Goal: Task Accomplishment & Management: Complete application form

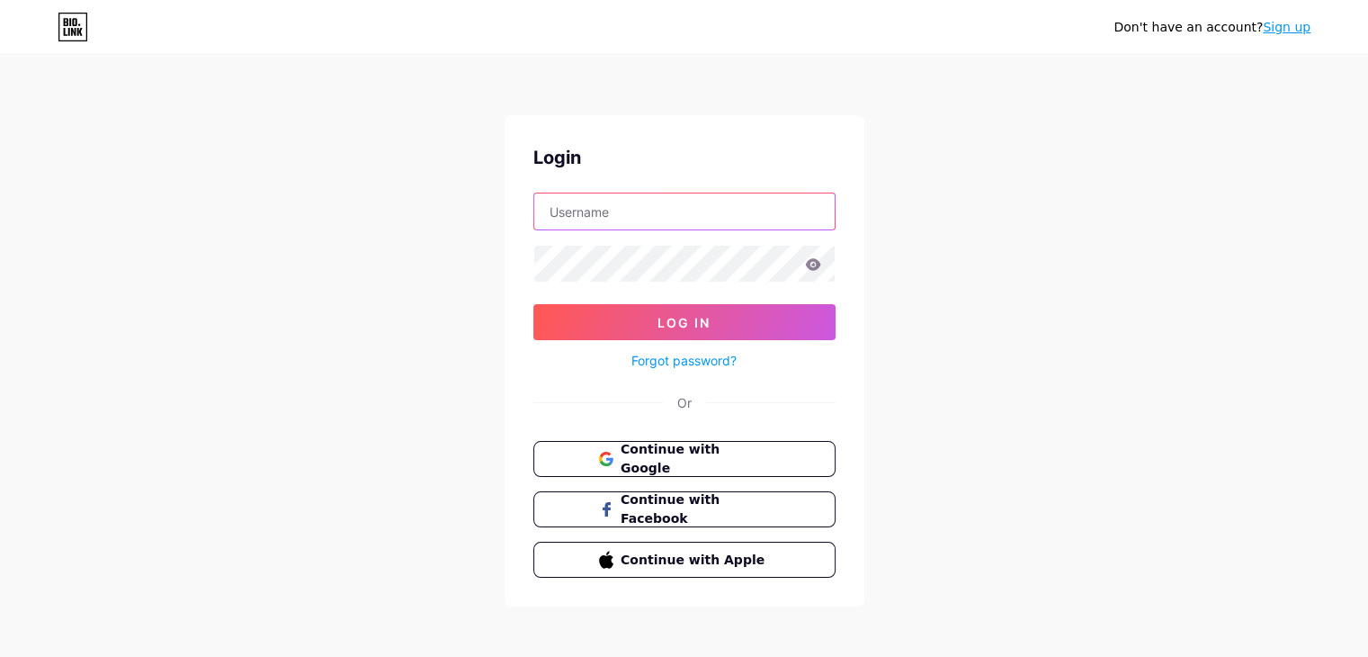
click at [558, 217] on input "text" at bounding box center [684, 211] width 300 height 36
type input "memoarframes@gmail.com"
click at [812, 263] on icon at bounding box center [812, 264] width 15 height 12
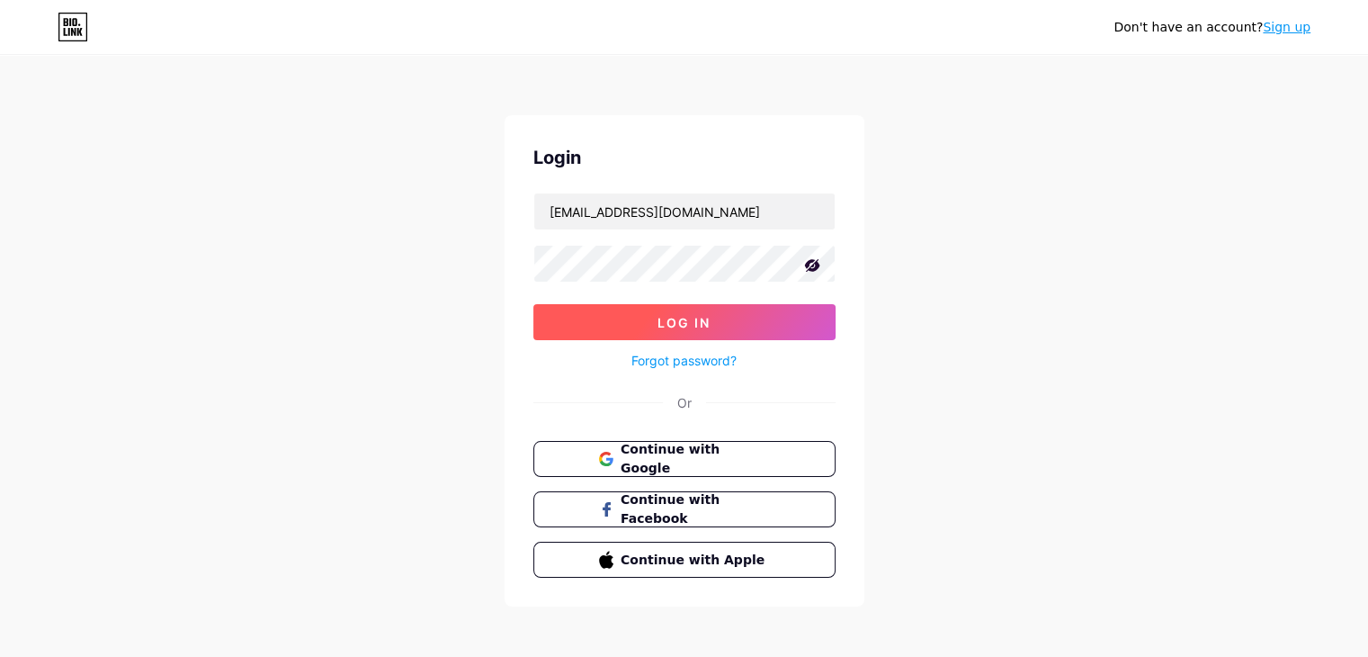
click at [685, 324] on span "Log In" at bounding box center [683, 322] width 53 height 15
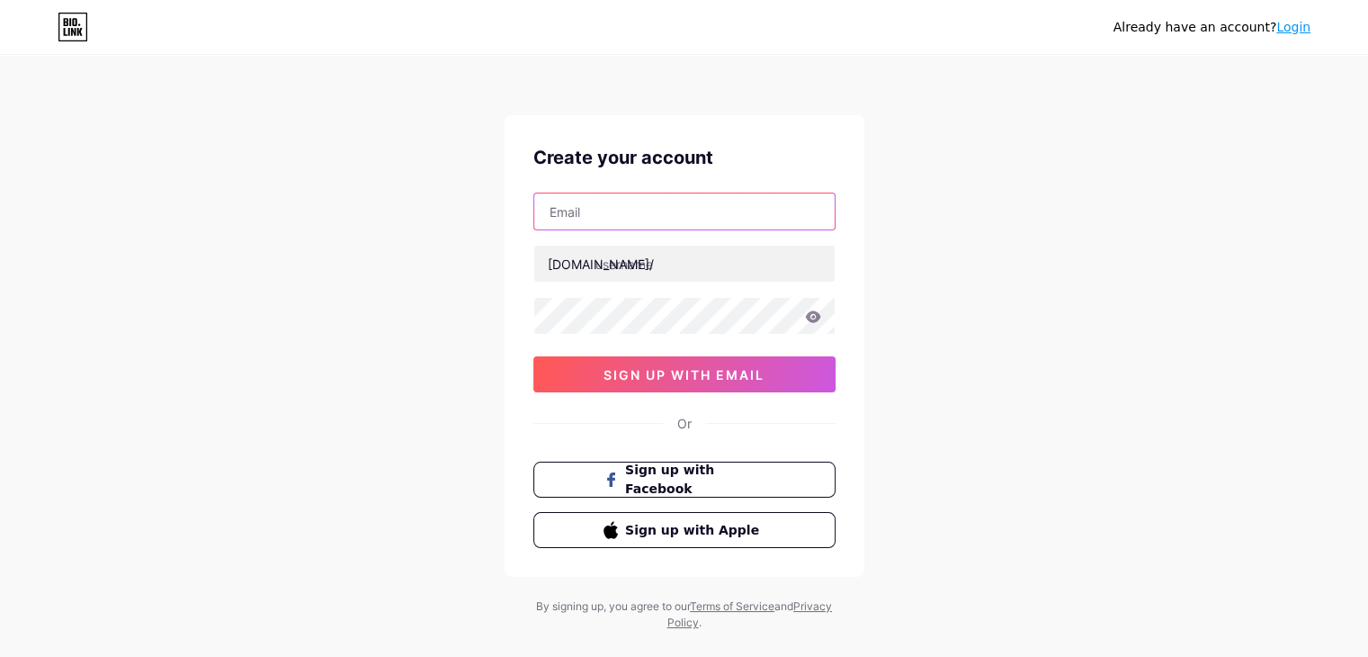
click at [620, 215] on input "text" at bounding box center [684, 211] width 300 height 36
type input "[EMAIL_ADDRESS][DOMAIN_NAME]"
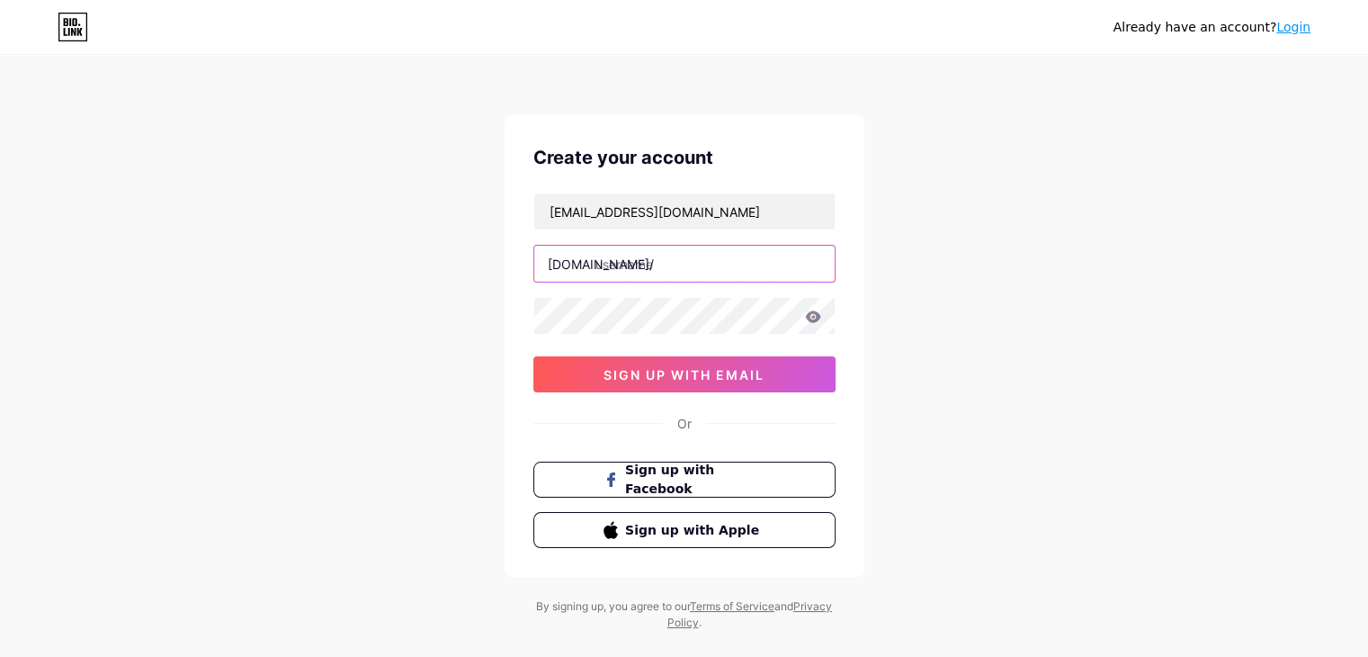
click at [639, 263] on input "text" at bounding box center [684, 264] width 300 height 36
type input "memoarframes"
click at [816, 312] on icon at bounding box center [812, 316] width 15 height 12
click at [806, 319] on icon at bounding box center [813, 316] width 16 height 13
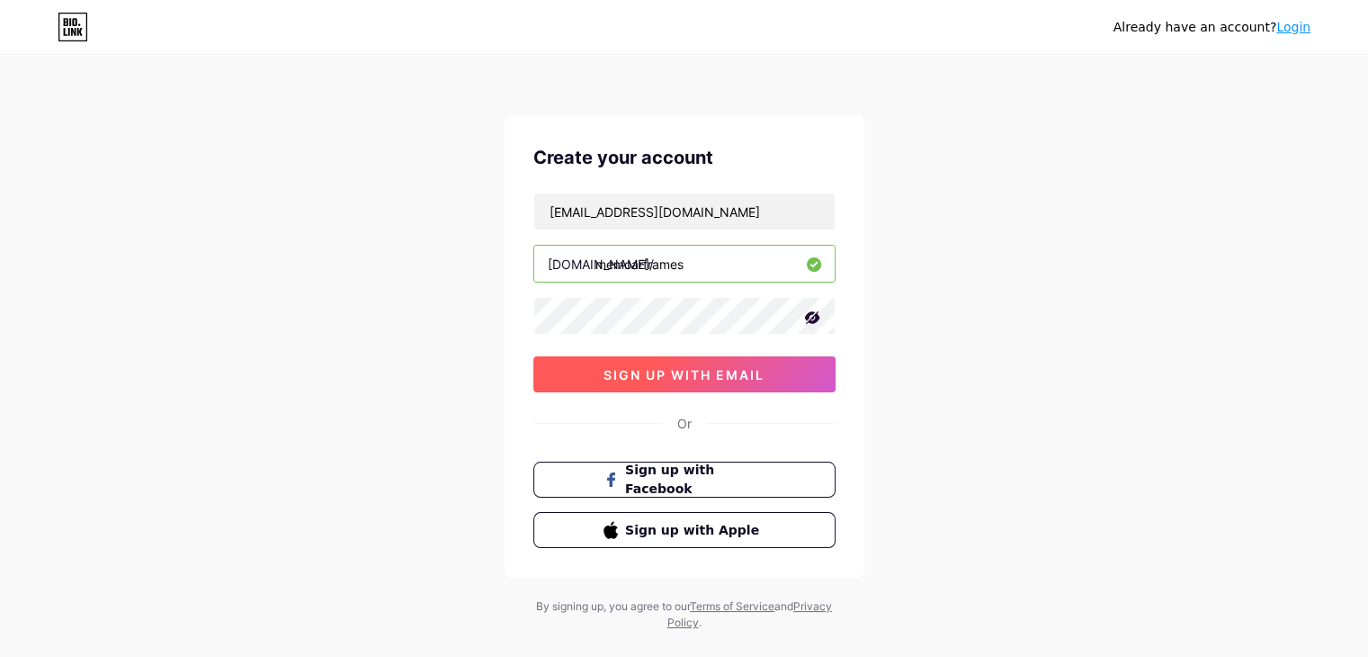
click at [712, 367] on span "sign up with email" at bounding box center [684, 374] width 161 height 15
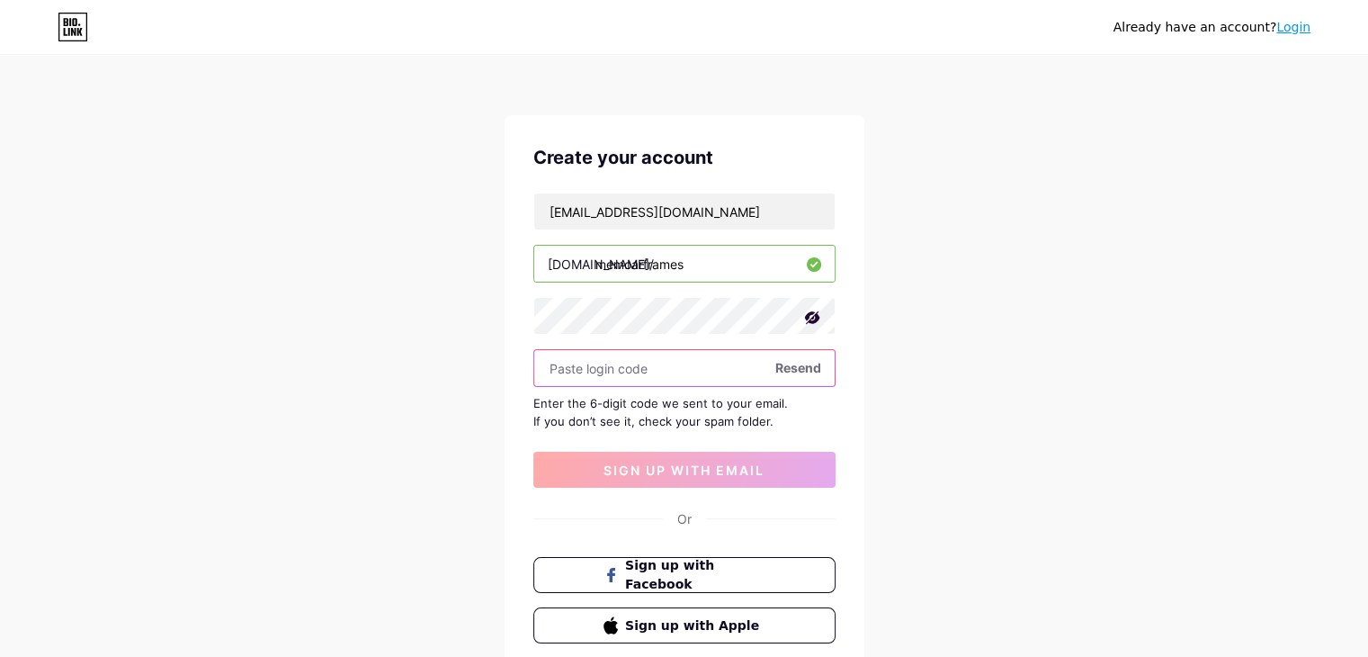
paste input "115644"
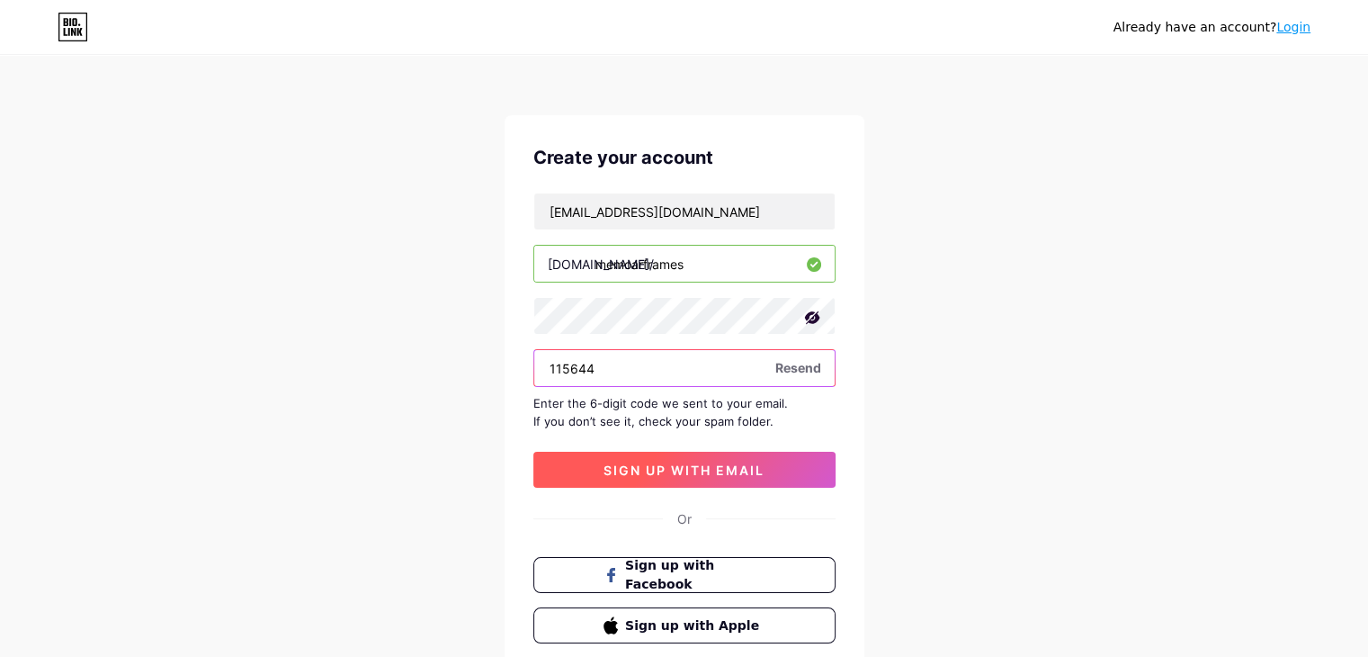
type input "115644"
click at [697, 470] on span "sign up with email" at bounding box center [684, 469] width 161 height 15
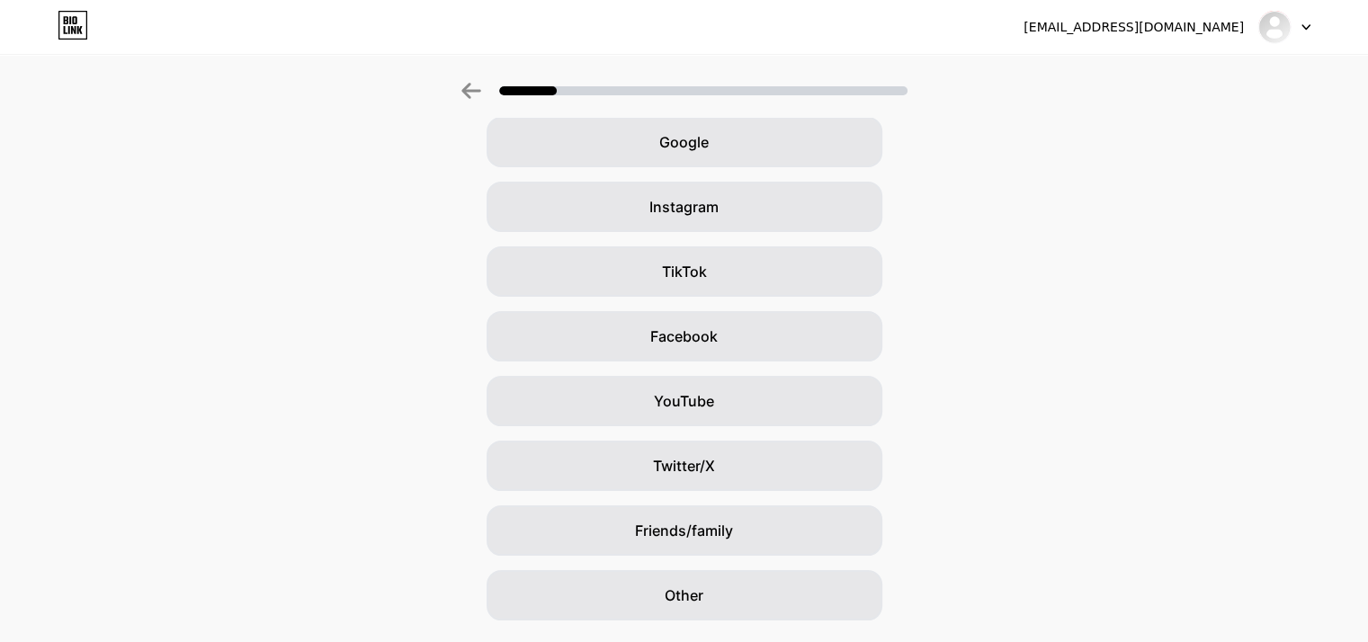
scroll to position [90, 0]
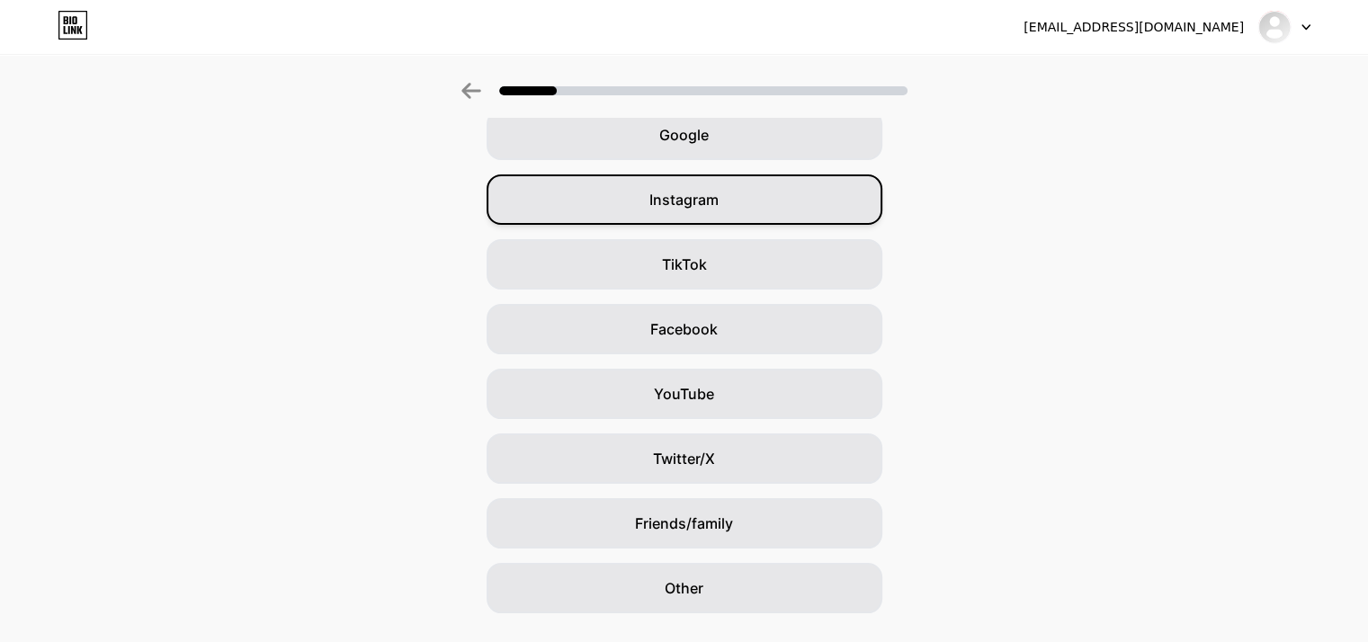
click at [724, 187] on div "Instagram" at bounding box center [685, 199] width 396 height 50
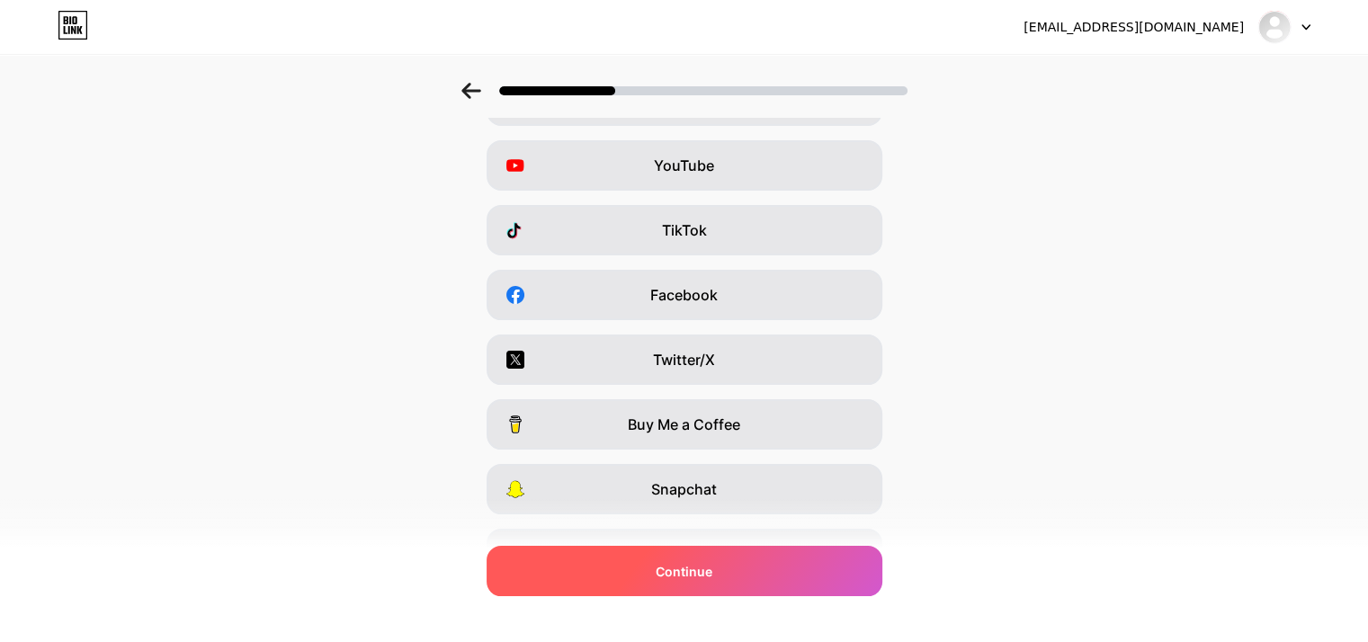
scroll to position [223, 0]
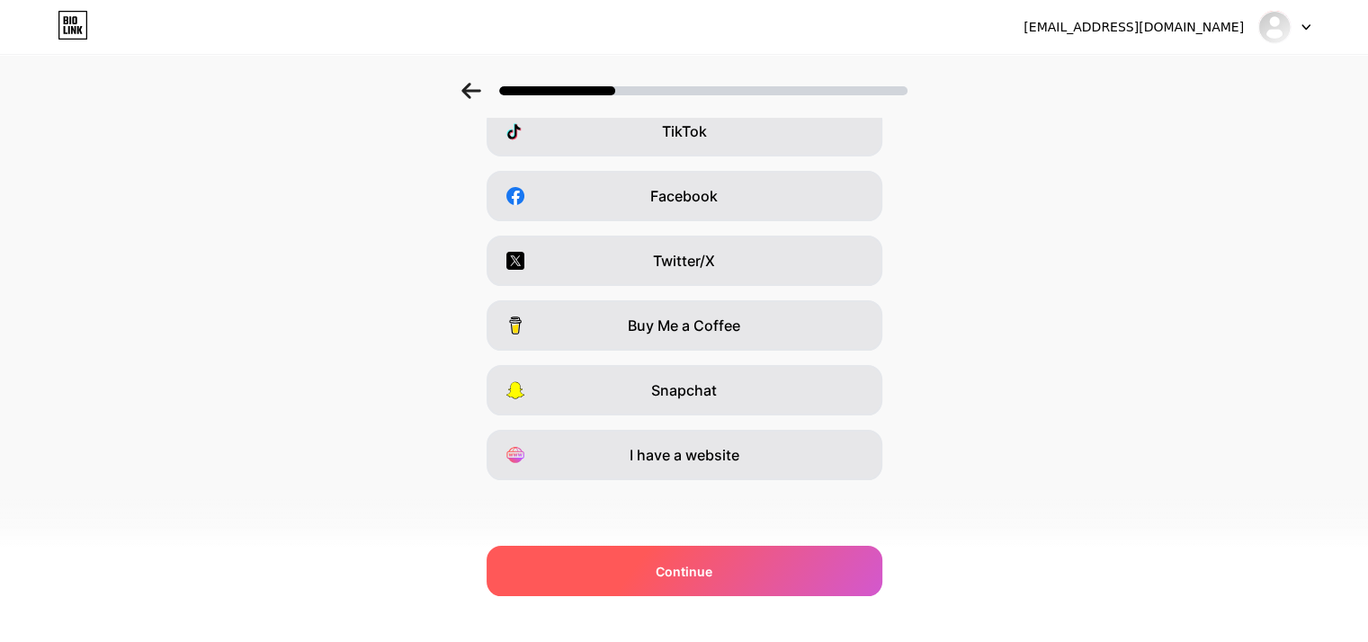
click at [738, 579] on div "Continue" at bounding box center [685, 571] width 396 height 50
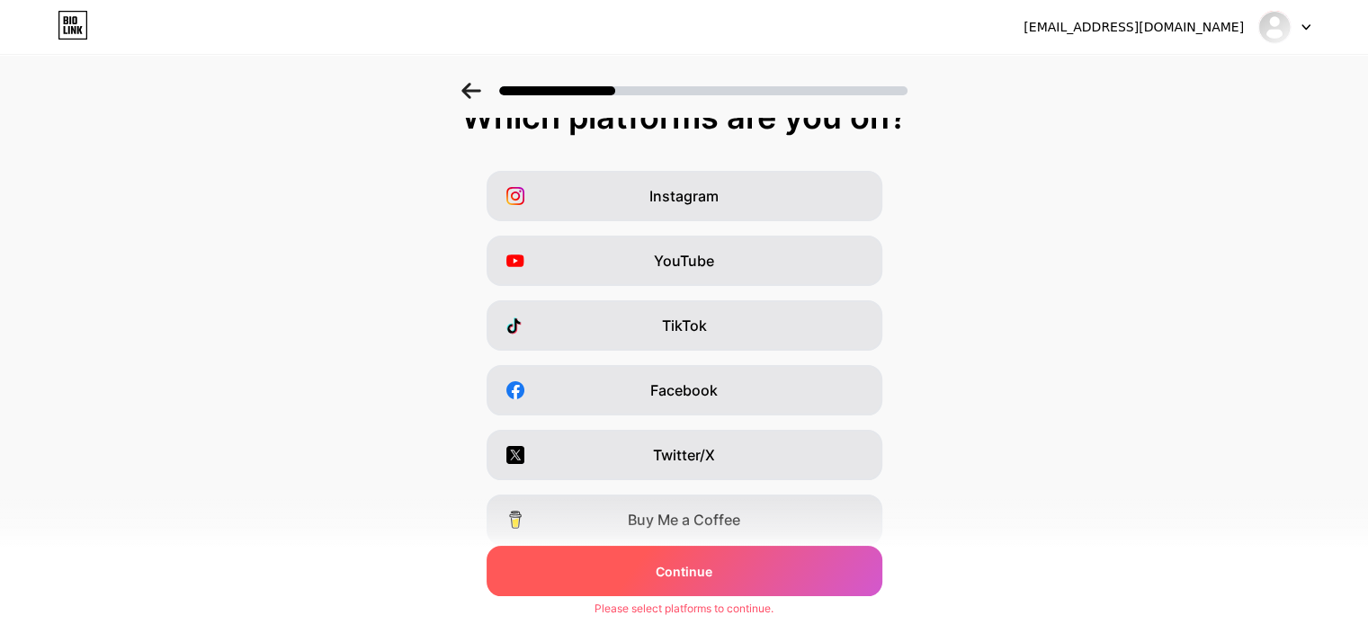
scroll to position [0, 0]
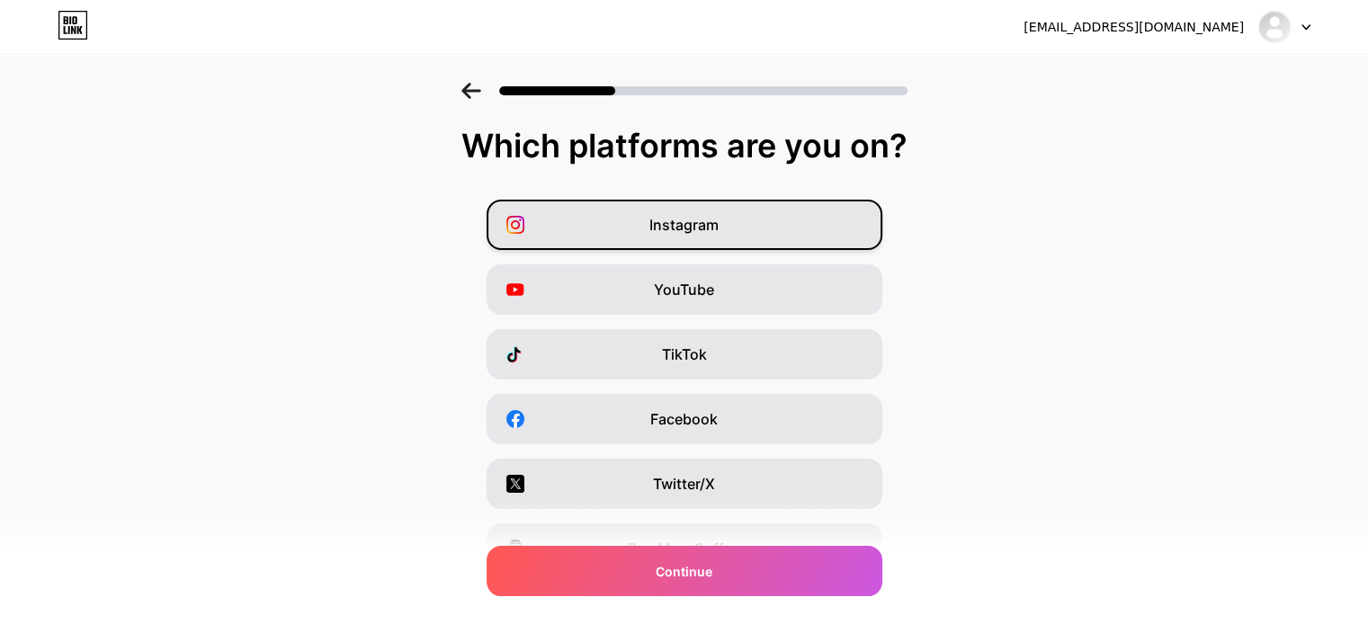
click at [711, 226] on span "Instagram" at bounding box center [683, 225] width 69 height 22
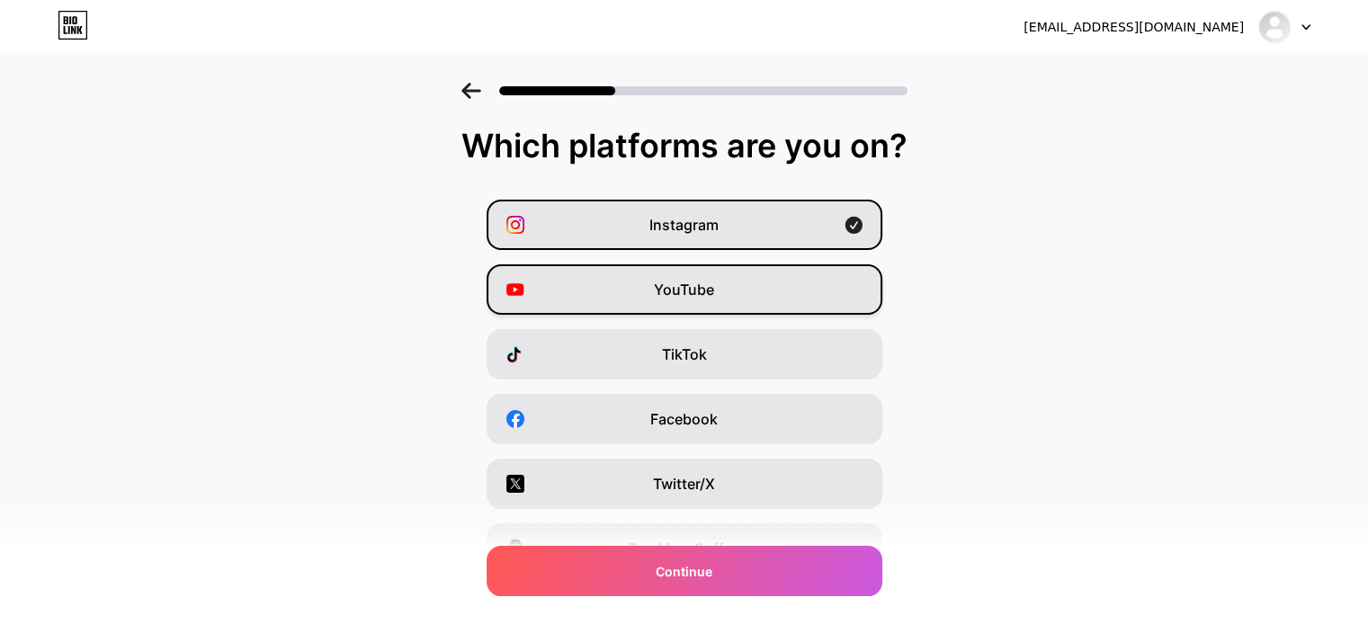
click at [730, 302] on div "YouTube" at bounding box center [685, 289] width 396 height 50
click at [742, 289] on div "YouTube" at bounding box center [685, 289] width 396 height 50
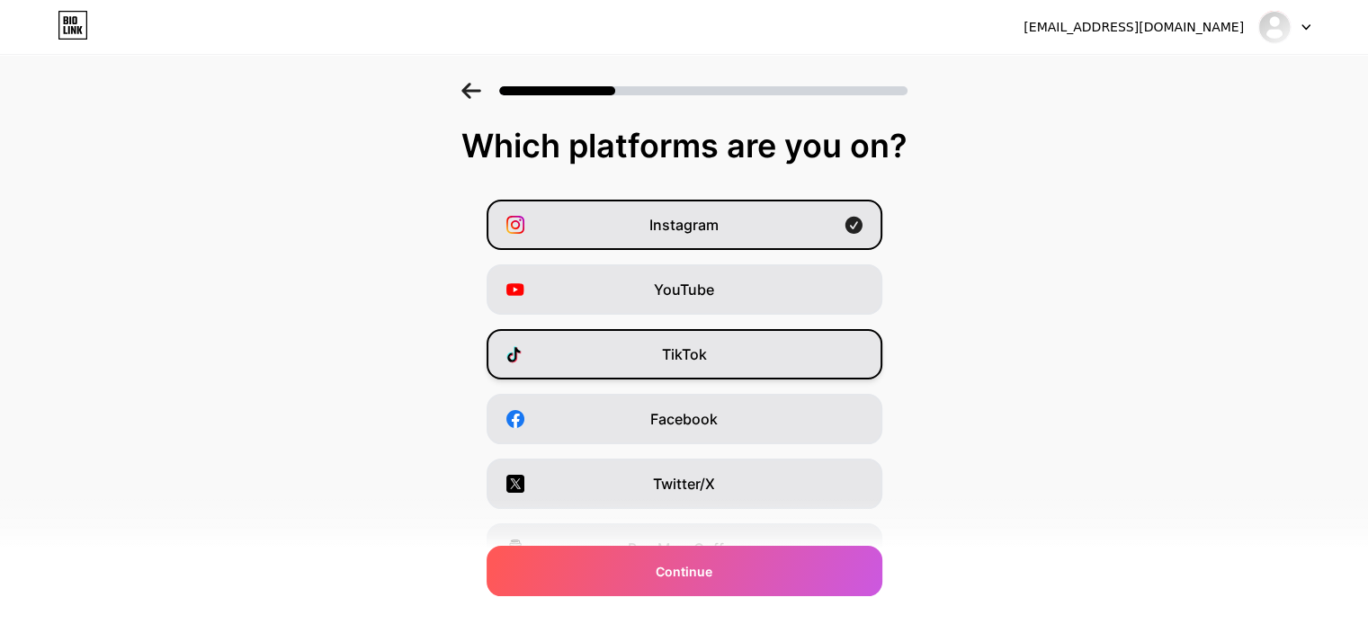
click at [743, 358] on div "TikTok" at bounding box center [685, 354] width 396 height 50
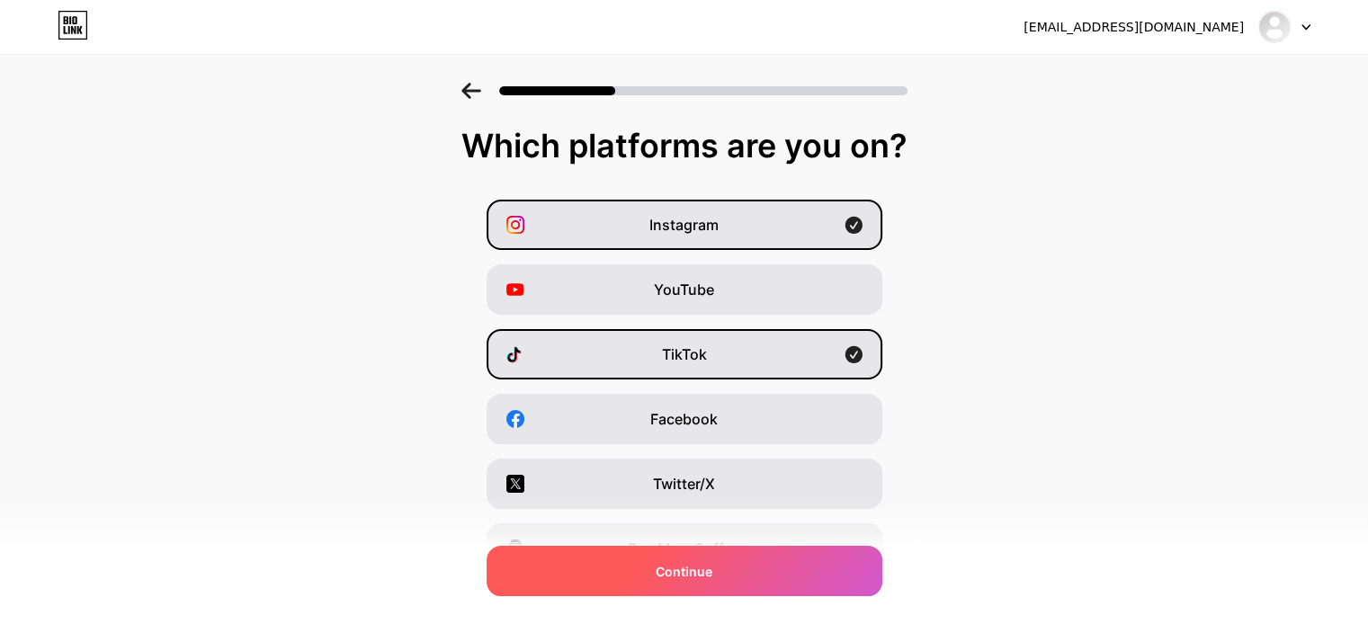
click at [738, 576] on div "Continue" at bounding box center [685, 571] width 396 height 50
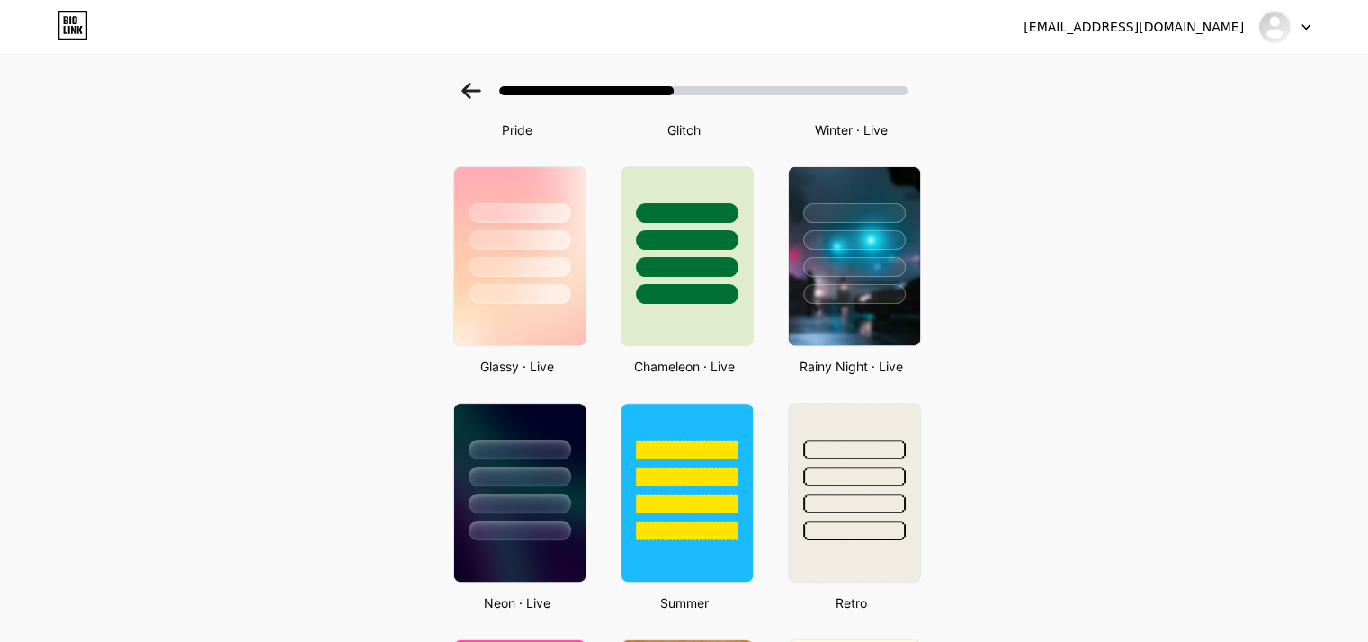
scroll to position [540, 0]
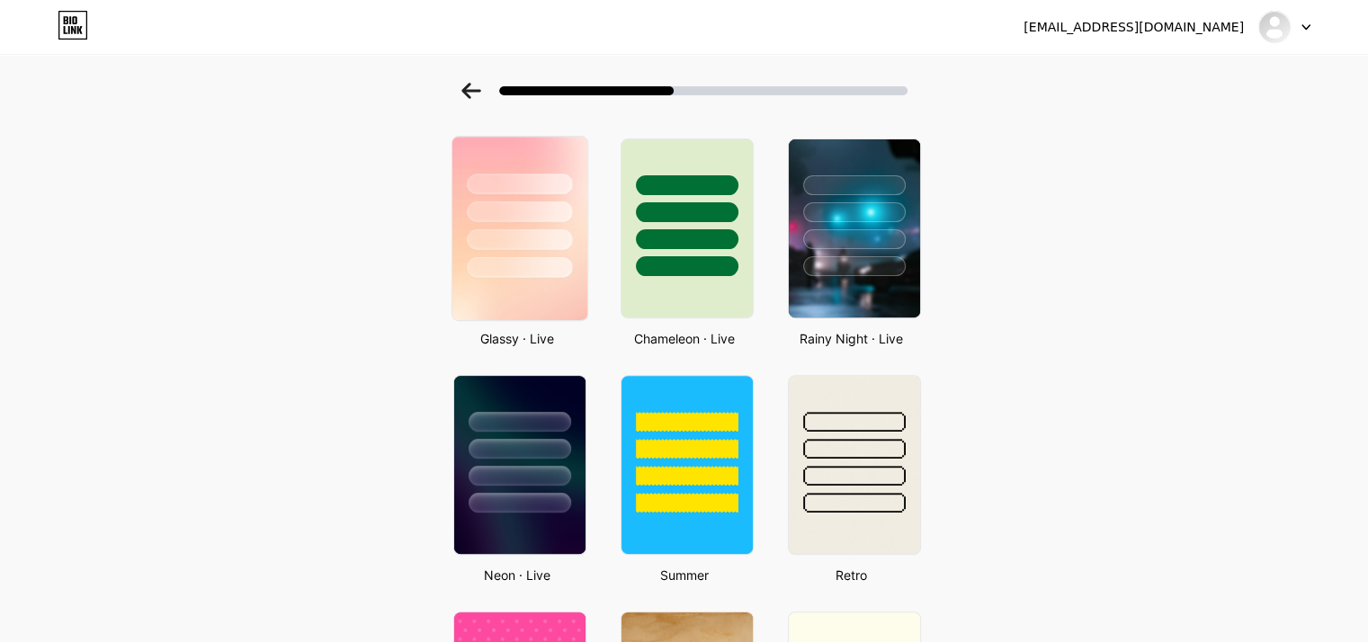
click at [497, 234] on div at bounding box center [519, 239] width 105 height 21
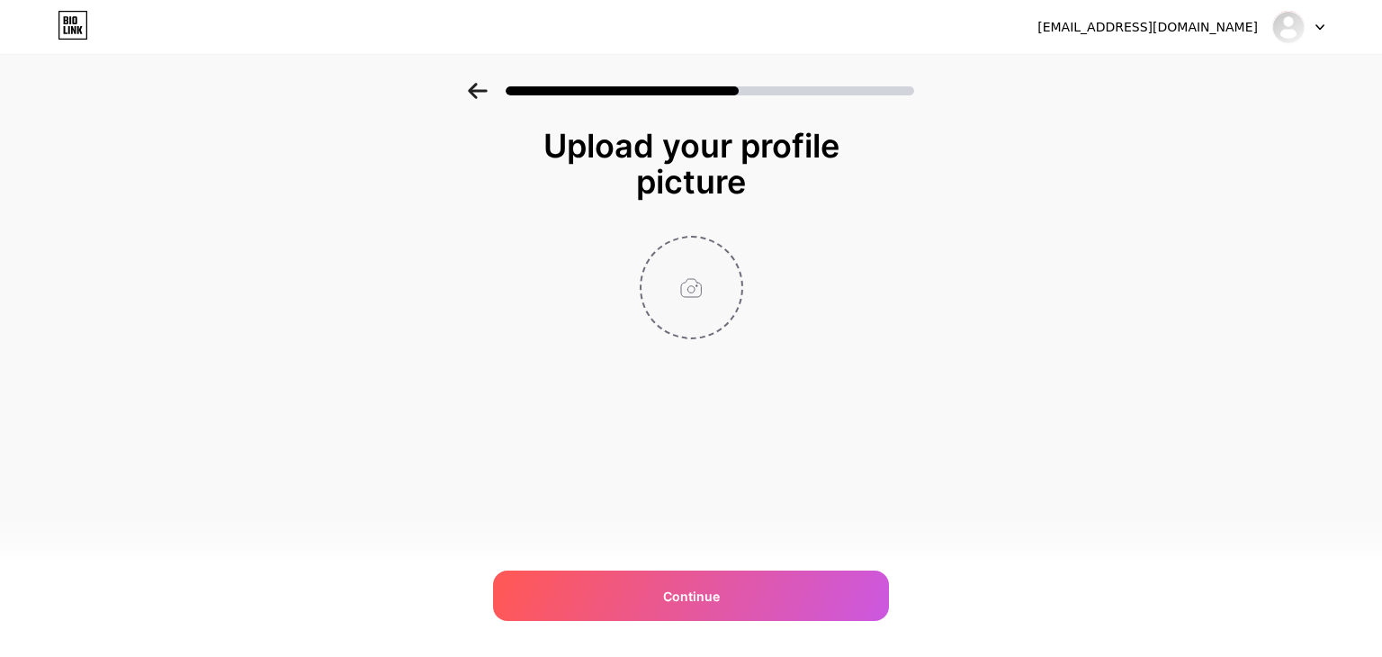
click at [721, 296] on input "file" at bounding box center [691, 287] width 100 height 100
type input "C:\fakepath\logo mem-01.jpg"
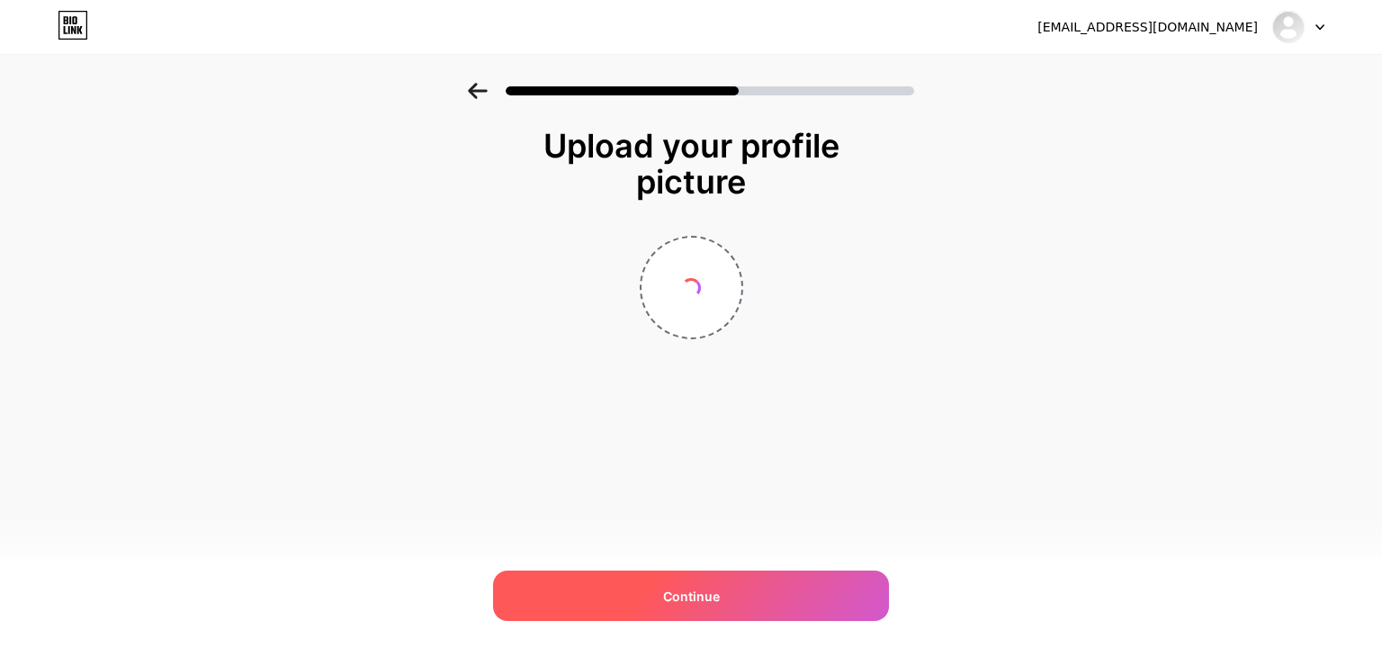
click at [726, 598] on div "Continue" at bounding box center [691, 595] width 396 height 50
click at [781, 584] on div "Continue" at bounding box center [691, 595] width 396 height 50
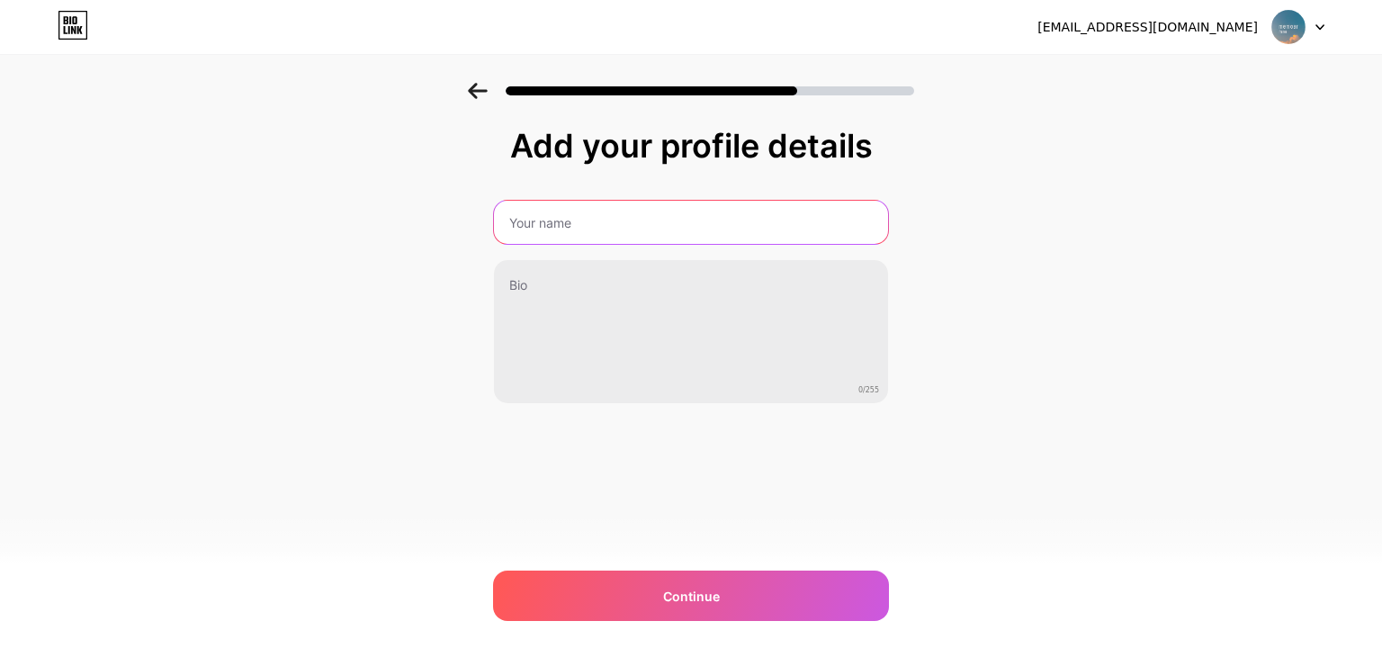
click at [604, 223] on input "text" at bounding box center [691, 222] width 394 height 43
type input "memoarframes"
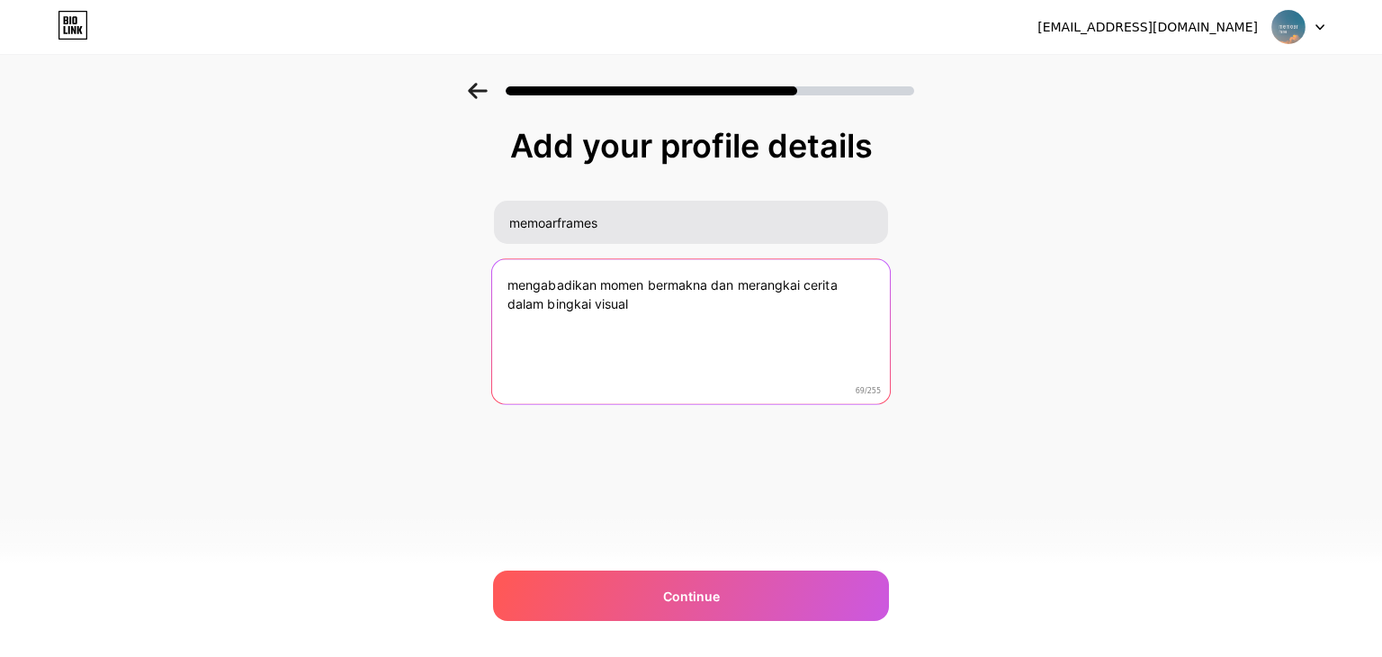
type textarea "mengabadikan momen bermakna dan merangkai cerita dalam bingkai visual"
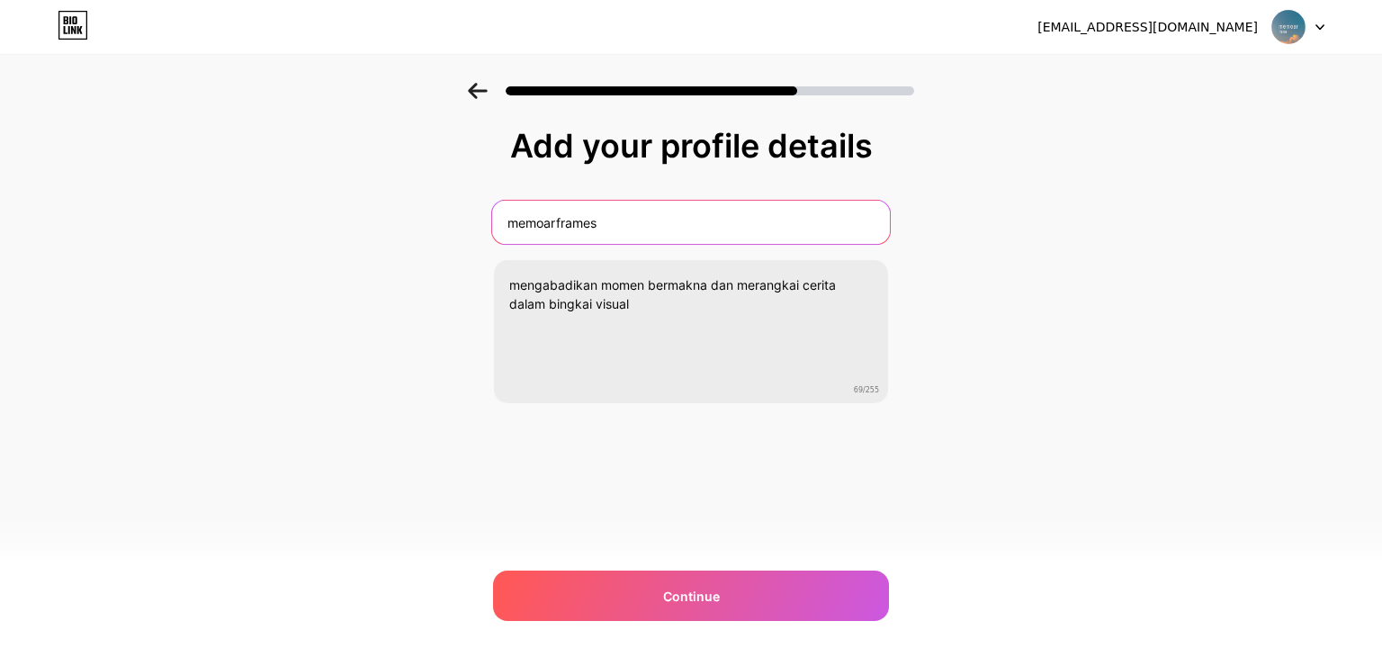
click at [558, 224] on input "memoarframes" at bounding box center [691, 222] width 398 height 43
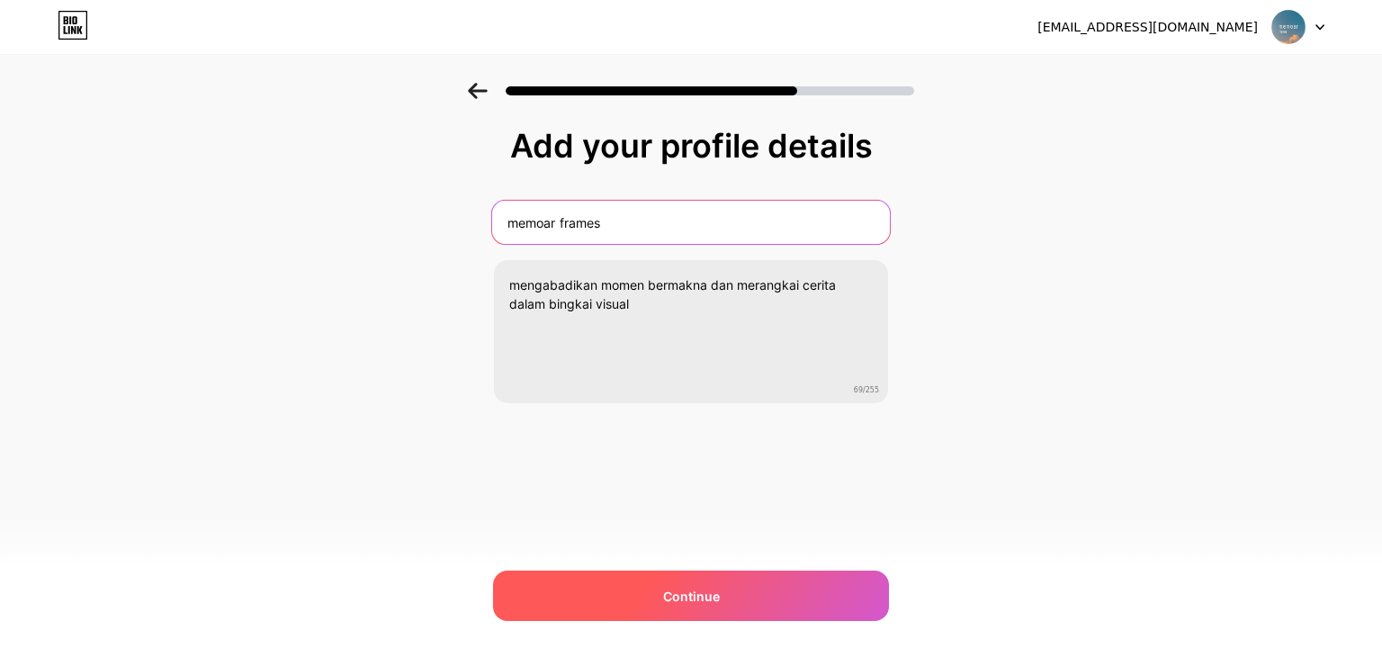
type input "memoar frames"
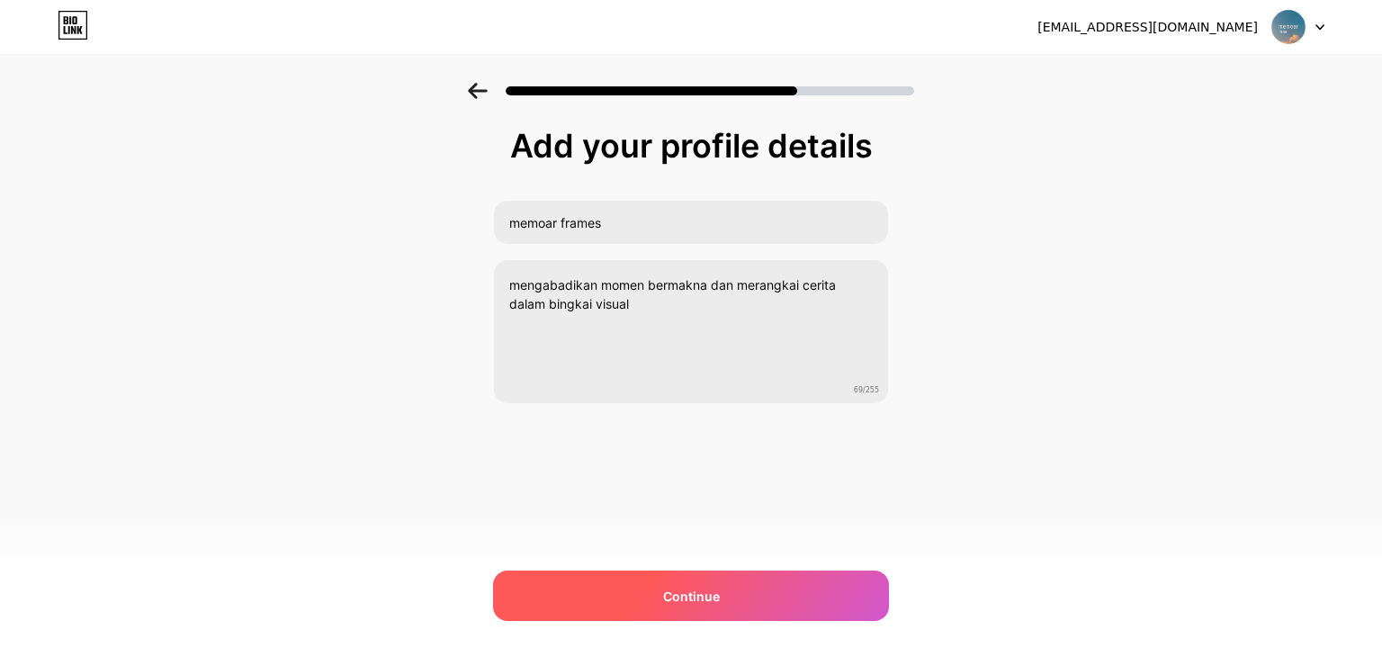
click at [738, 588] on div "Continue" at bounding box center [691, 595] width 396 height 50
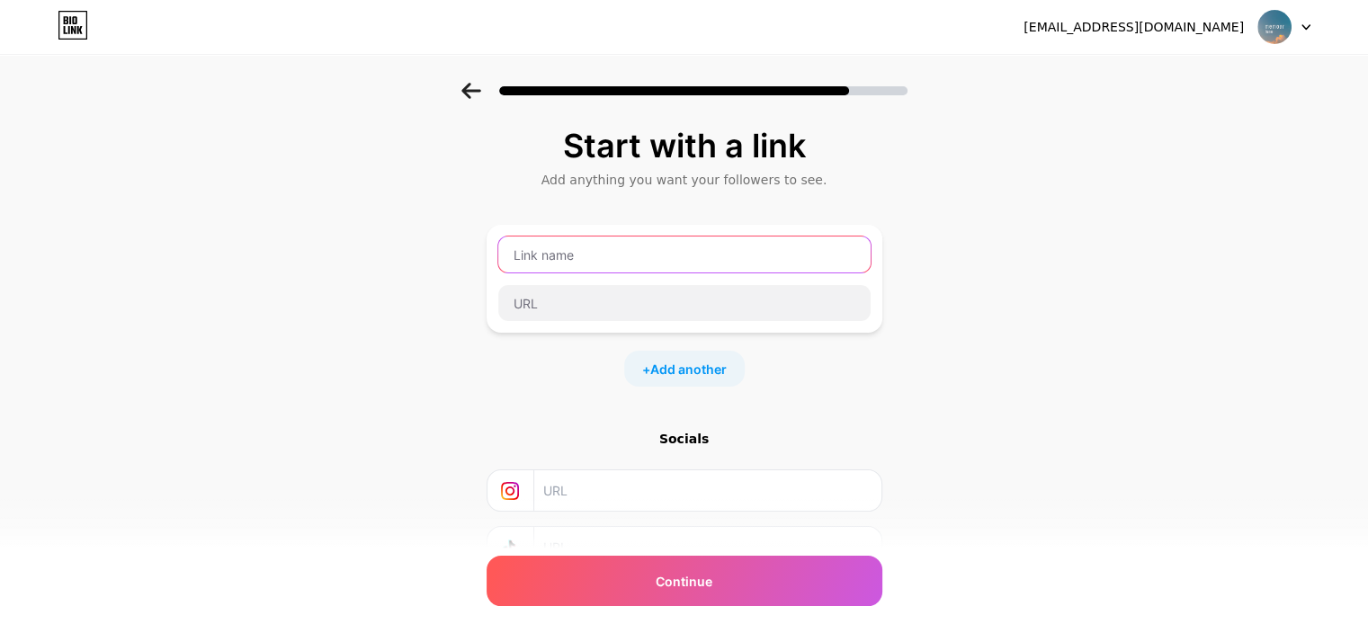
click at [582, 256] on input "text" at bounding box center [684, 255] width 372 height 36
type input "Memoar Frames"
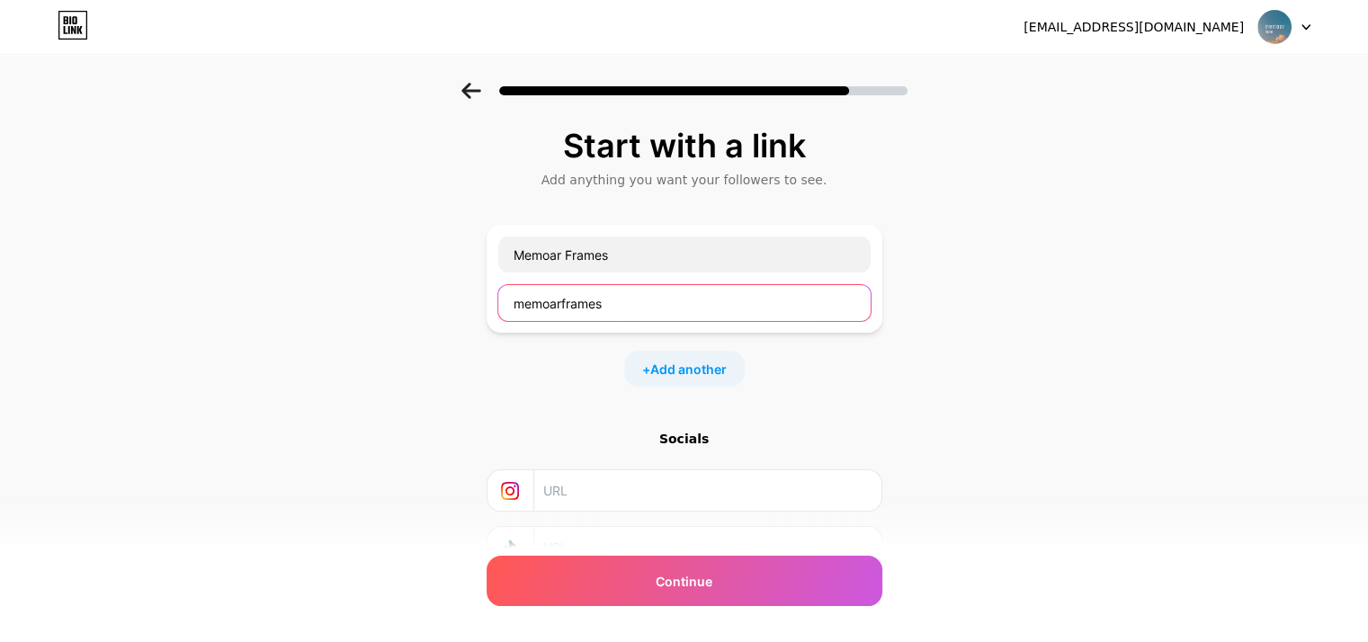
type input "memoarframes"
click at [939, 443] on div "Start with a link Add anything you want your followers to see. Memoar Frames me…" at bounding box center [684, 399] width 1368 height 632
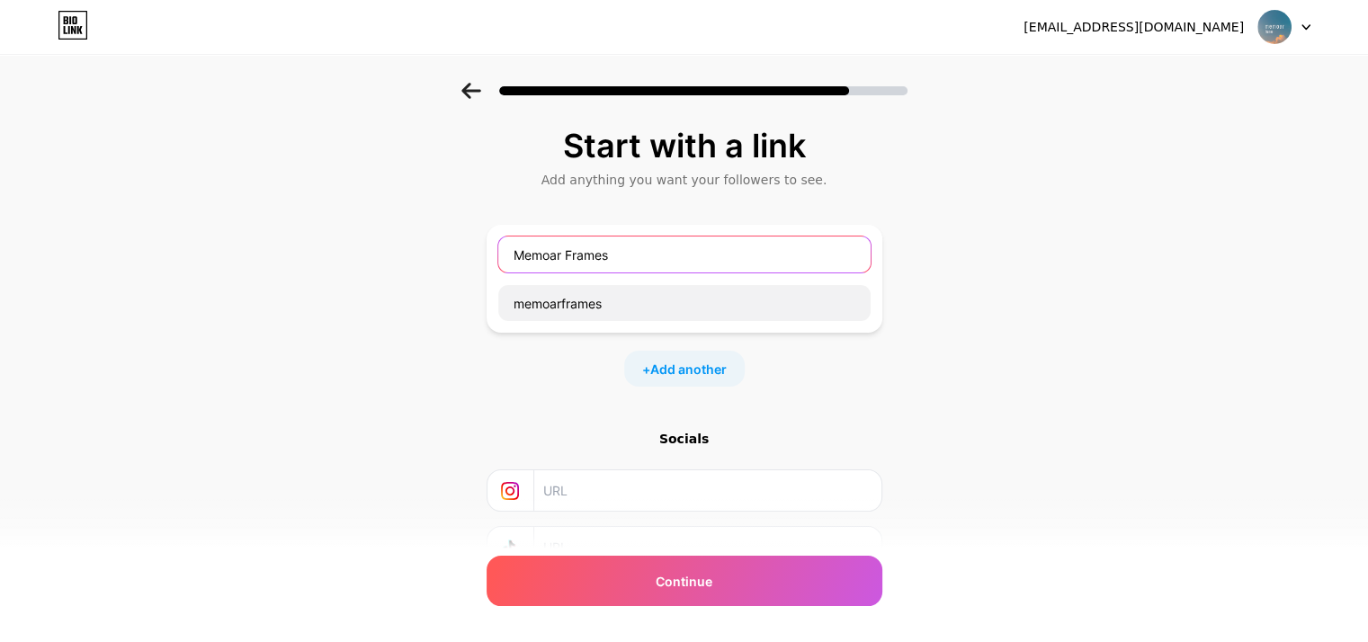
click at [613, 251] on input "Memoar Frames" at bounding box center [684, 255] width 372 height 36
drag, startPoint x: 638, startPoint y: 255, endPoint x: 295, endPoint y: 215, distance: 345.0
click at [295, 215] on div "Start with a link Add anything you want your followers to see. Memoar Frames me…" at bounding box center [684, 399] width 1368 height 632
type input "Price Guide"
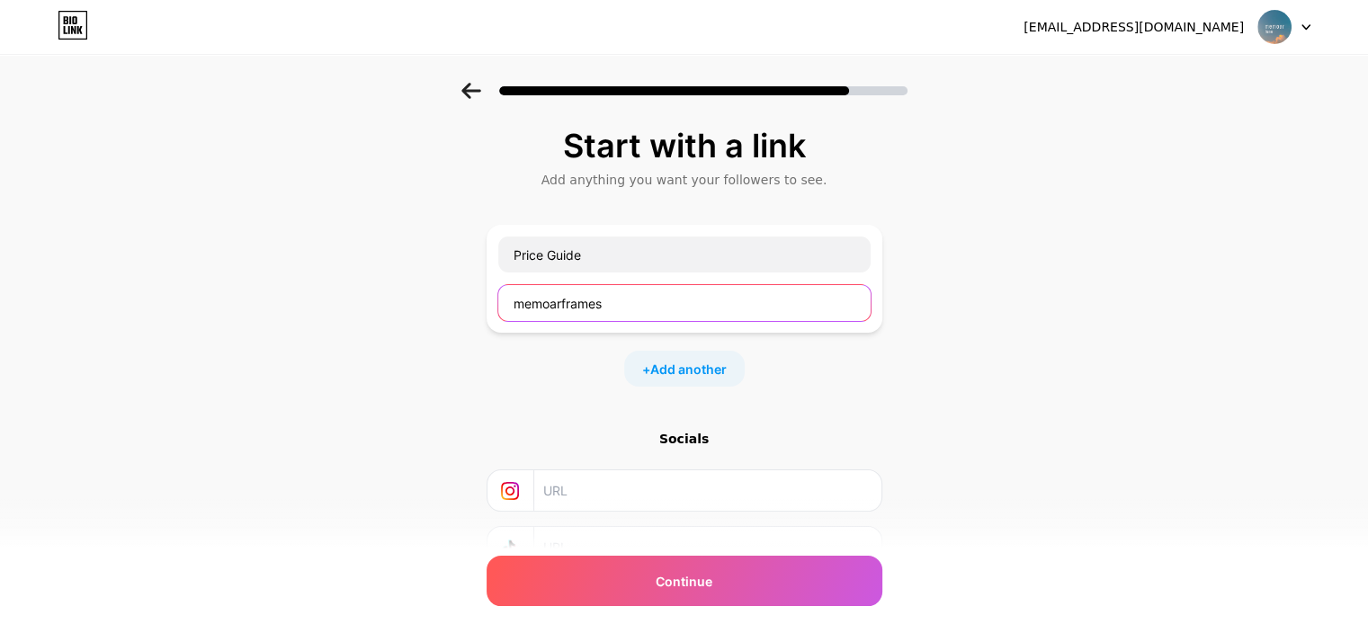
click at [641, 287] on input "memoarframes" at bounding box center [684, 303] width 372 height 36
drag, startPoint x: 651, startPoint y: 306, endPoint x: 309, endPoint y: 275, distance: 344.0
click at [309, 275] on div "Start with a link Add anything you want your followers to see. Price Guide memo…" at bounding box center [684, 399] width 1368 height 632
paste input "115644"
drag, startPoint x: 581, startPoint y: 304, endPoint x: 435, endPoint y: 289, distance: 146.5
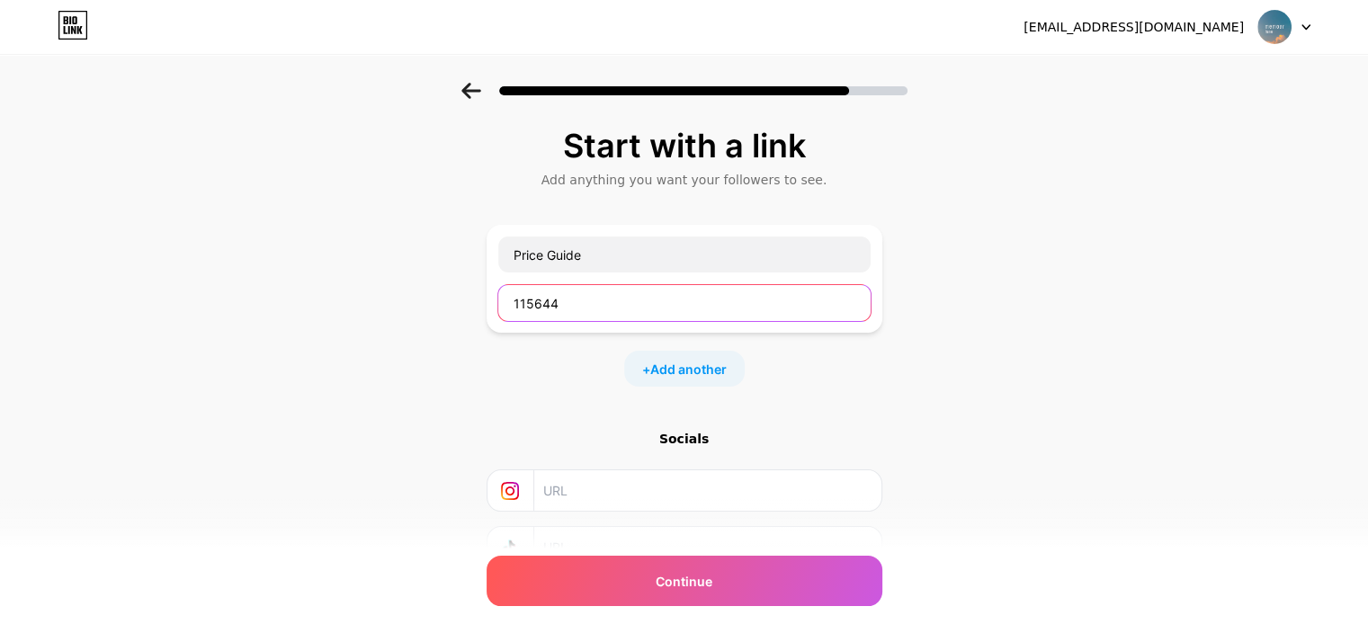
click at [435, 289] on div "Start with a link Add anything you want your followers to see. Price Guide 1156…" at bounding box center [684, 399] width 1368 height 632
paste input "[URL][DOMAIN_NAME]"
type input "[URL][DOMAIN_NAME]"
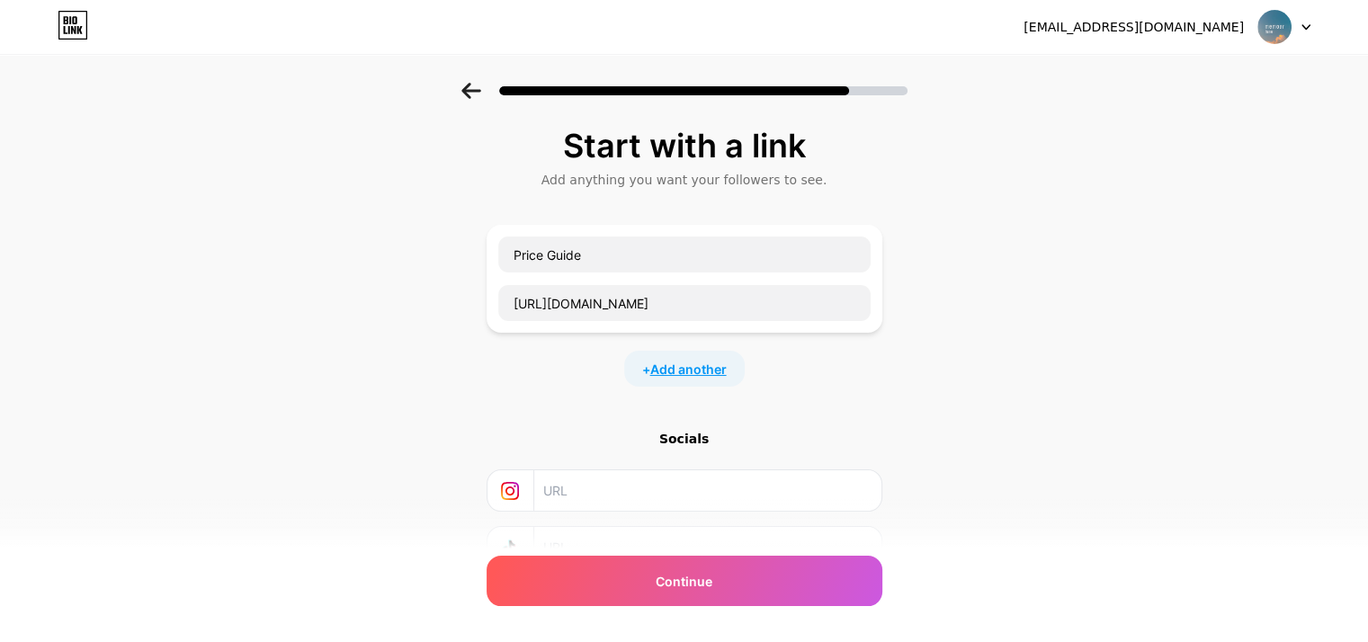
click at [725, 364] on span "Add another" at bounding box center [688, 369] width 76 height 19
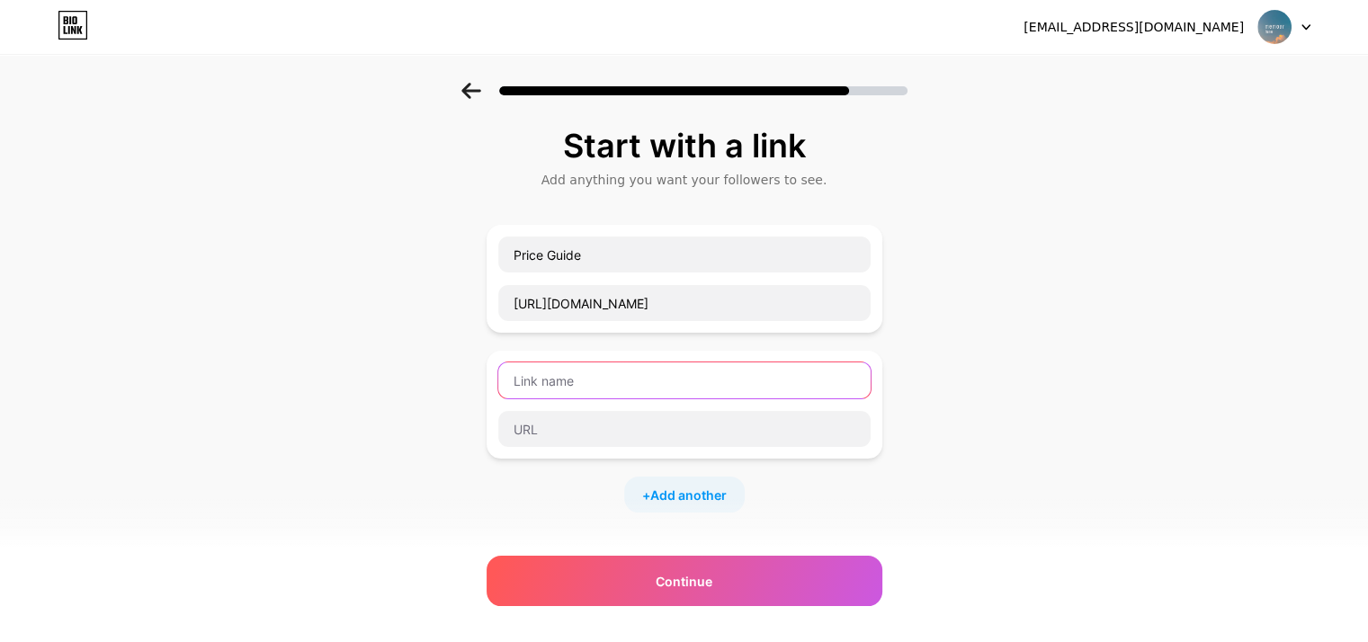
click at [605, 383] on input "text" at bounding box center [684, 380] width 372 height 36
type input "Portofolio"
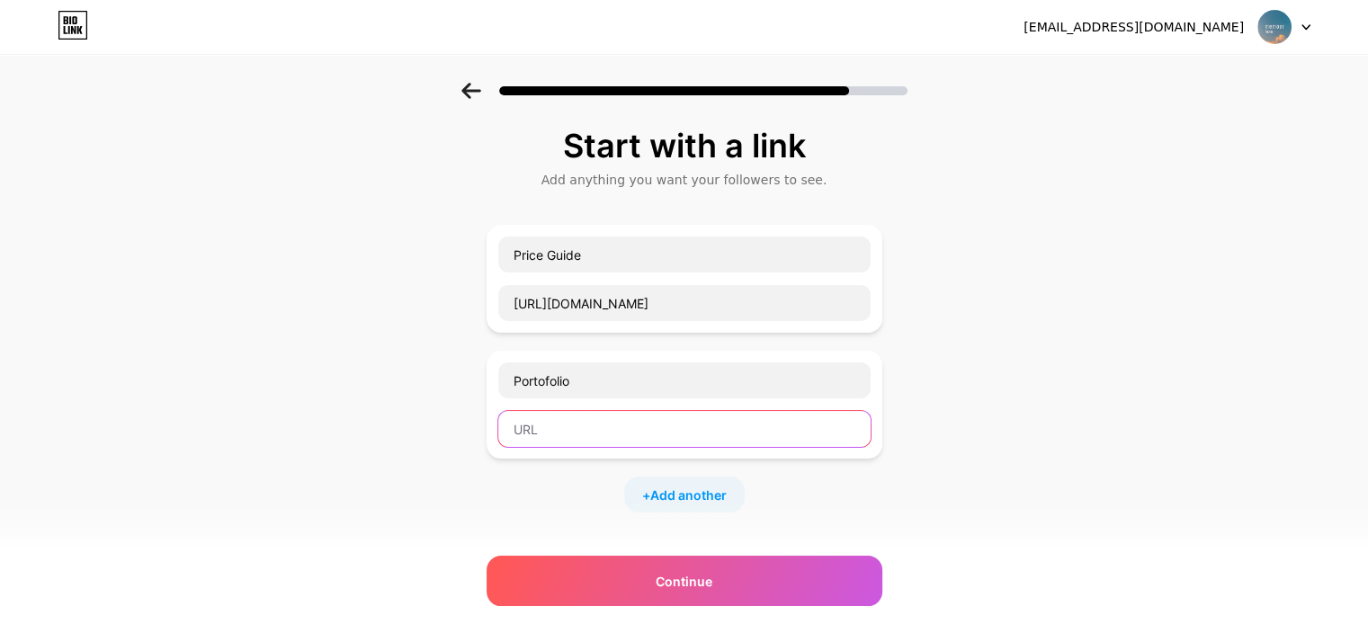
paste input "[URL][DOMAIN_NAME]"
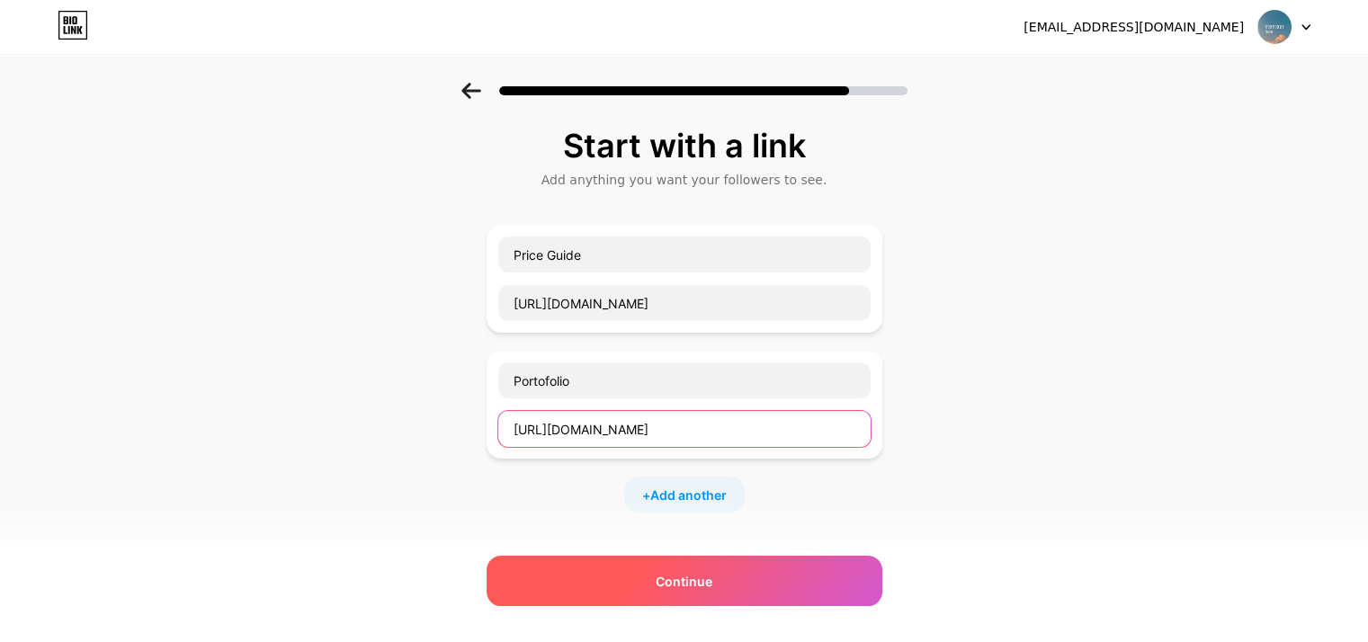
type input "[URL][DOMAIN_NAME]"
click at [729, 584] on div "Continue" at bounding box center [685, 581] width 396 height 50
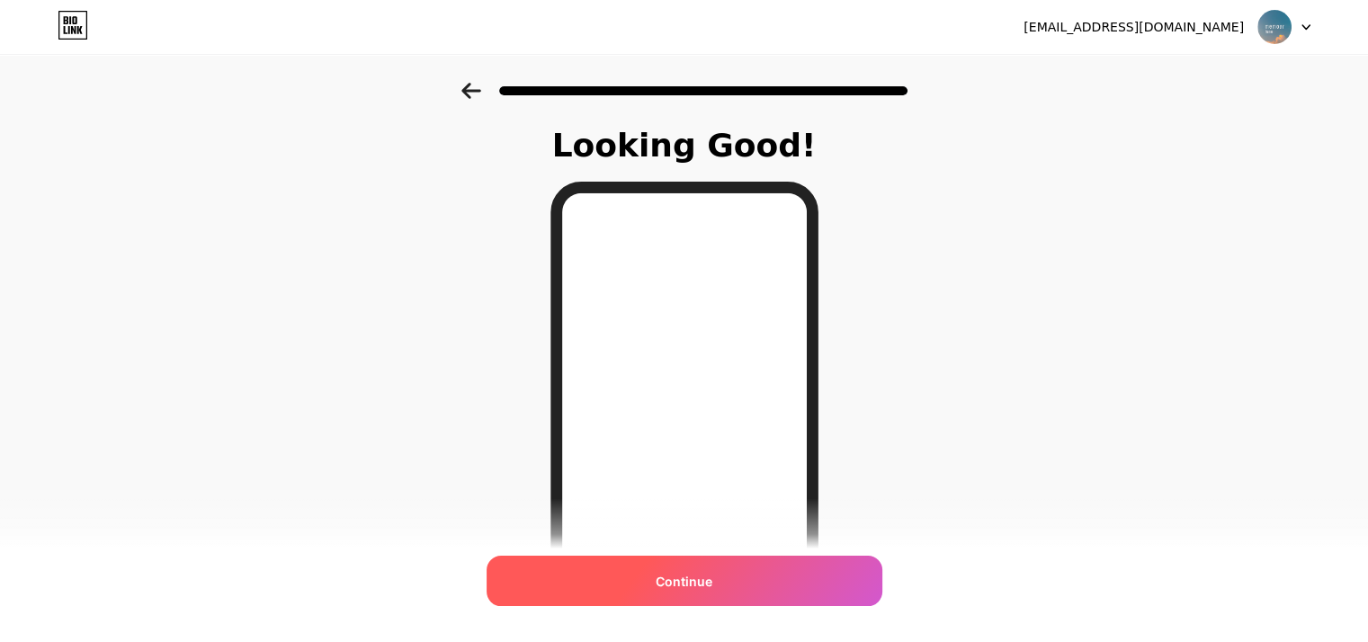
click at [711, 577] on span "Continue" at bounding box center [684, 581] width 57 height 19
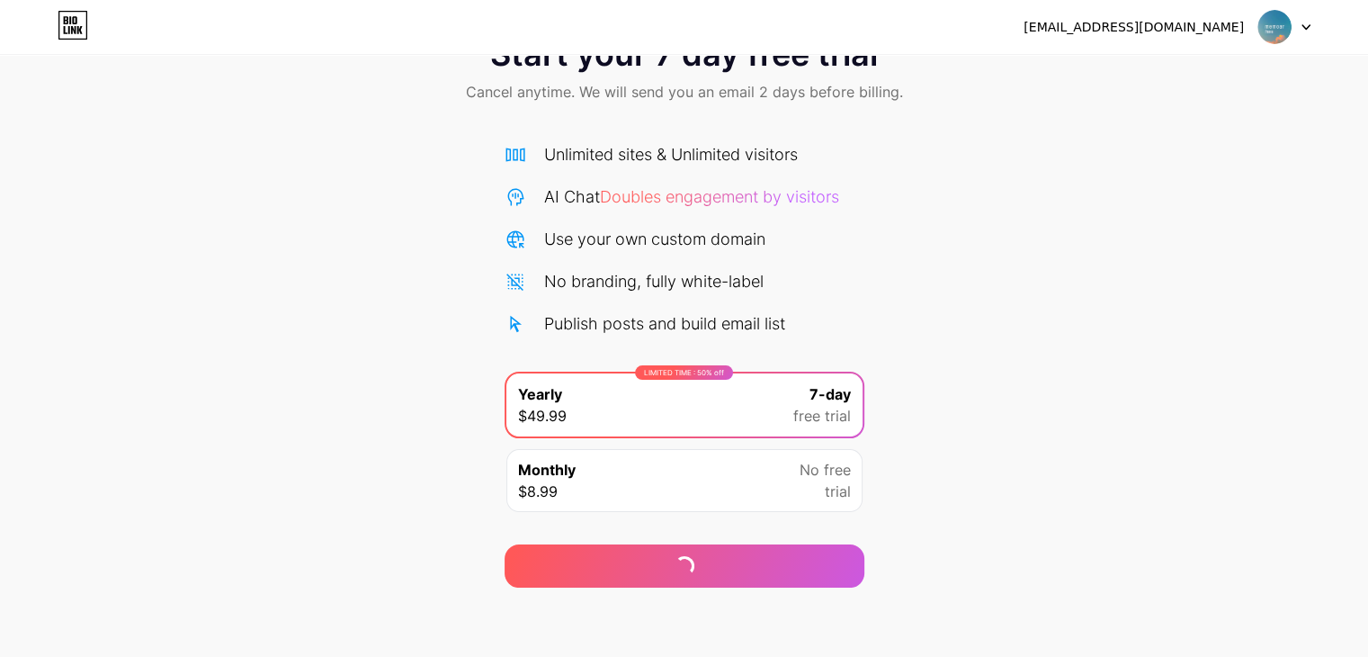
scroll to position [67, 0]
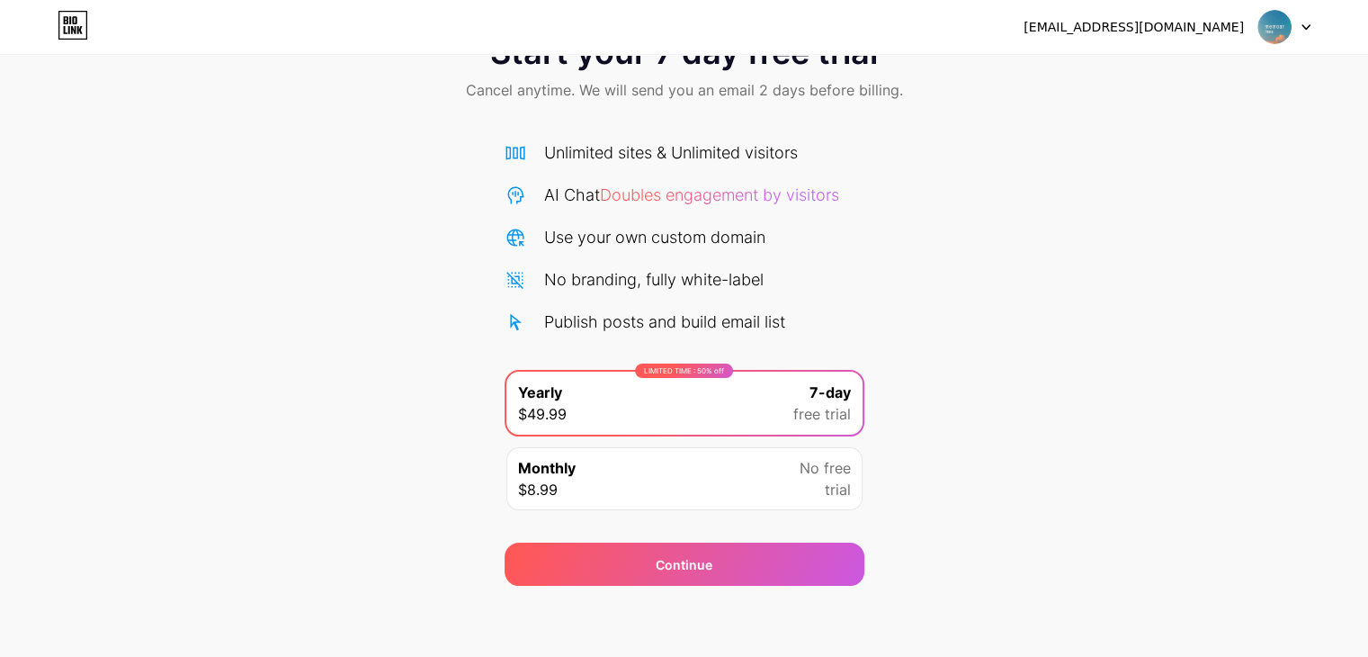
click at [720, 461] on div "Monthly $8.99 No free trial" at bounding box center [684, 478] width 356 height 63
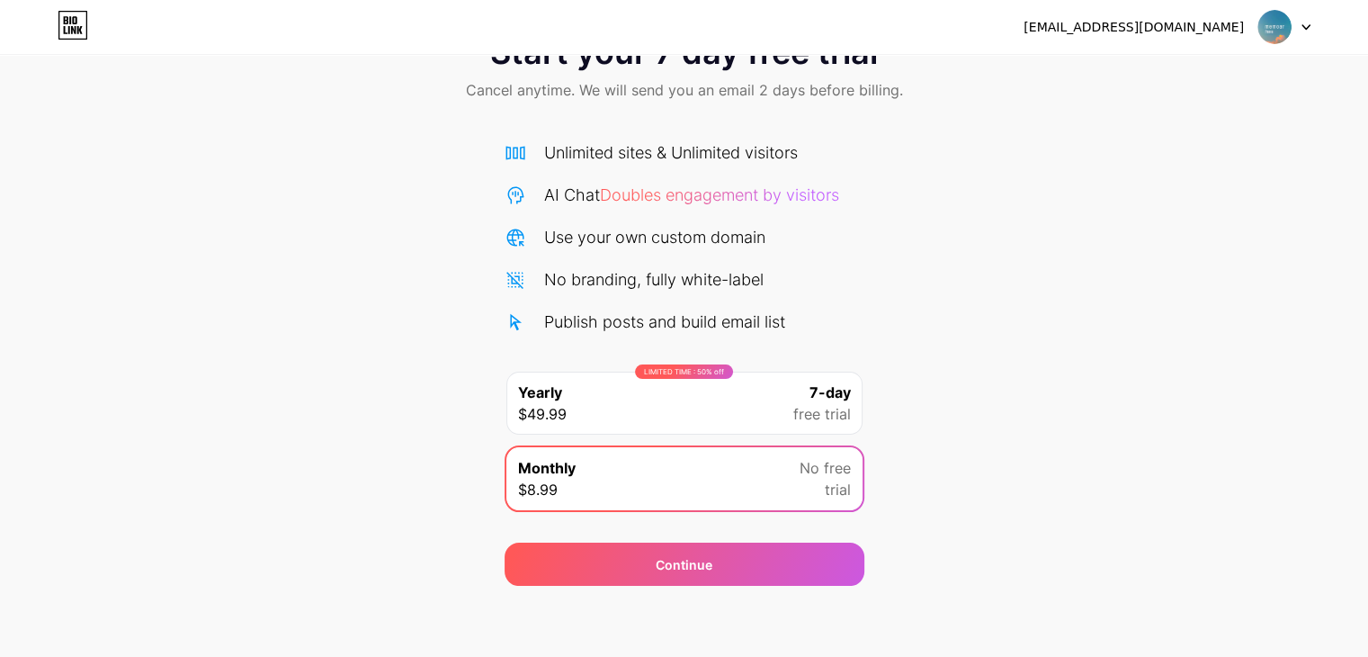
click at [1269, 22] on img at bounding box center [1274, 27] width 34 height 34
click at [1182, 18] on div "[EMAIL_ADDRESS][DOMAIN_NAME]" at bounding box center [1134, 27] width 220 height 19
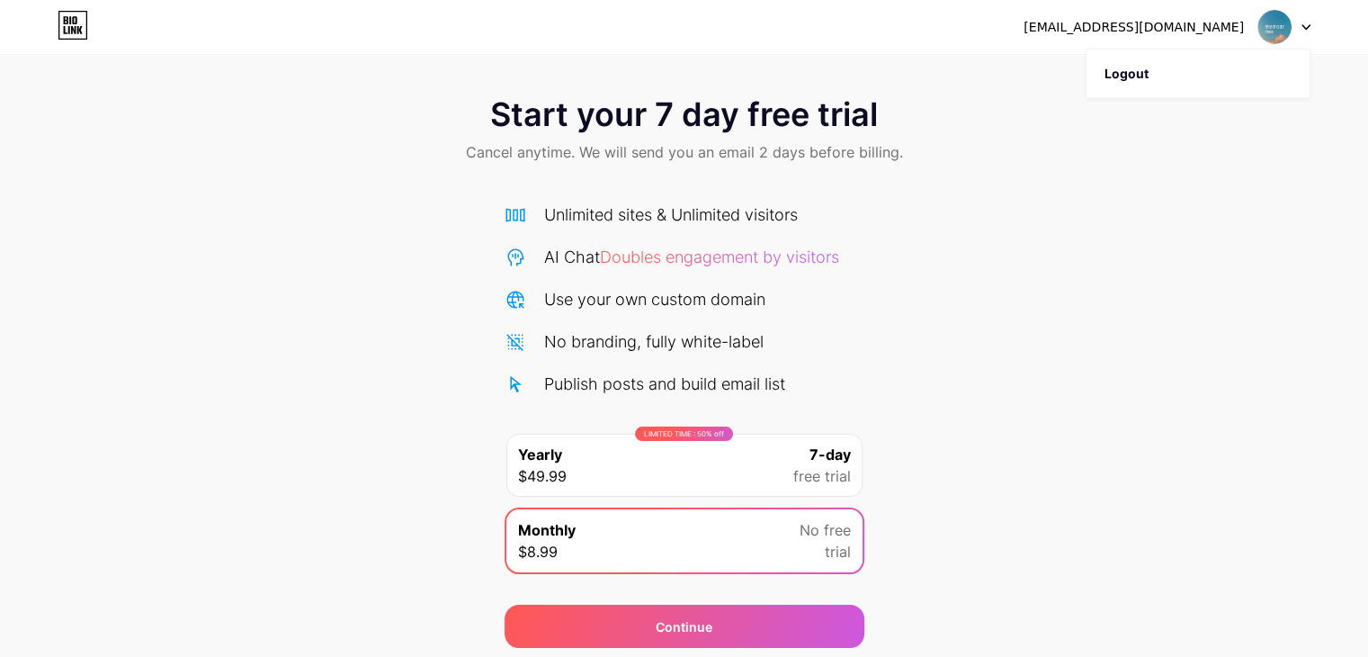
scroll to position [0, 0]
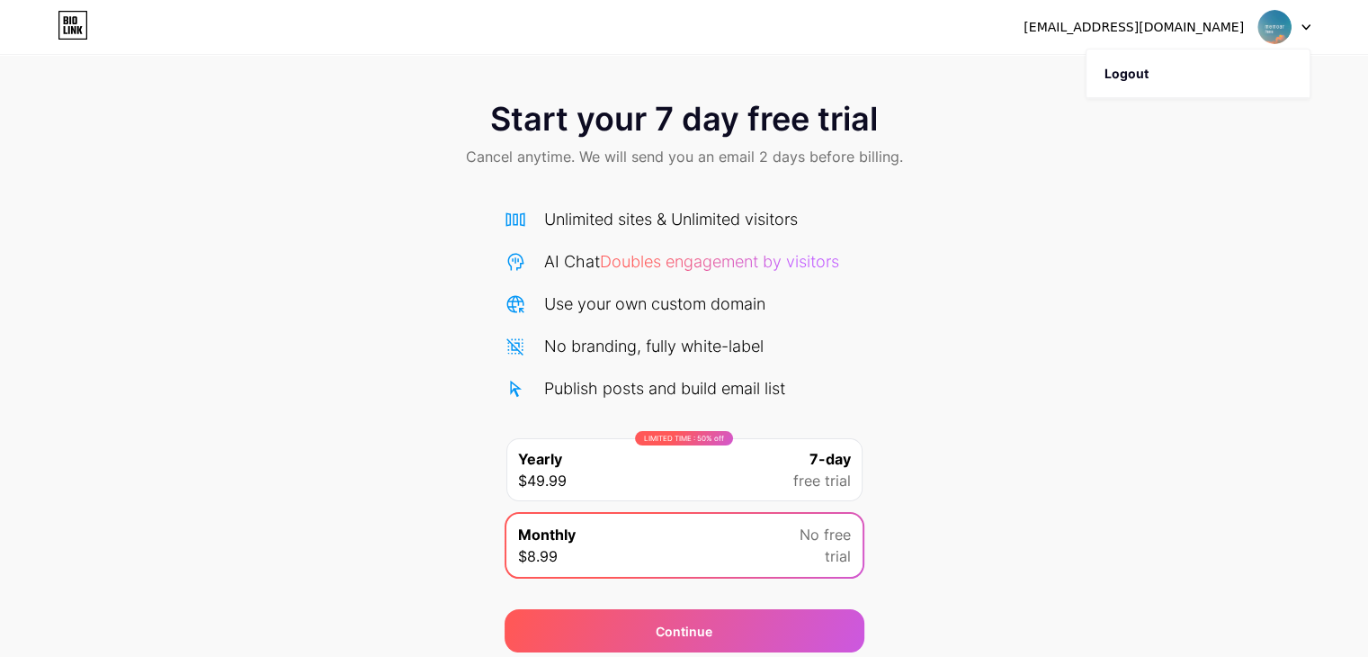
click at [976, 394] on div "Start your 7 day free trial Cancel anytime. We will send you an email 2 days be…" at bounding box center [684, 367] width 1368 height 569
click at [70, 30] on icon at bounding box center [73, 25] width 31 height 29
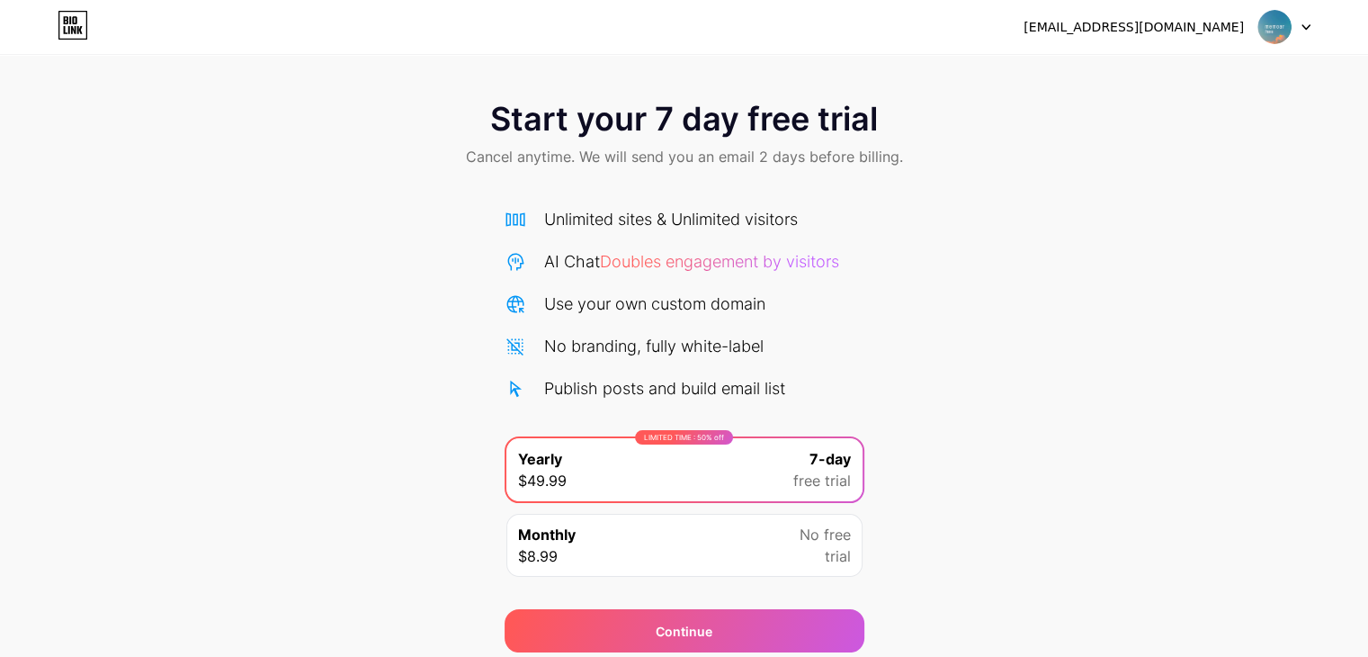
click at [75, 28] on icon at bounding box center [73, 30] width 4 height 8
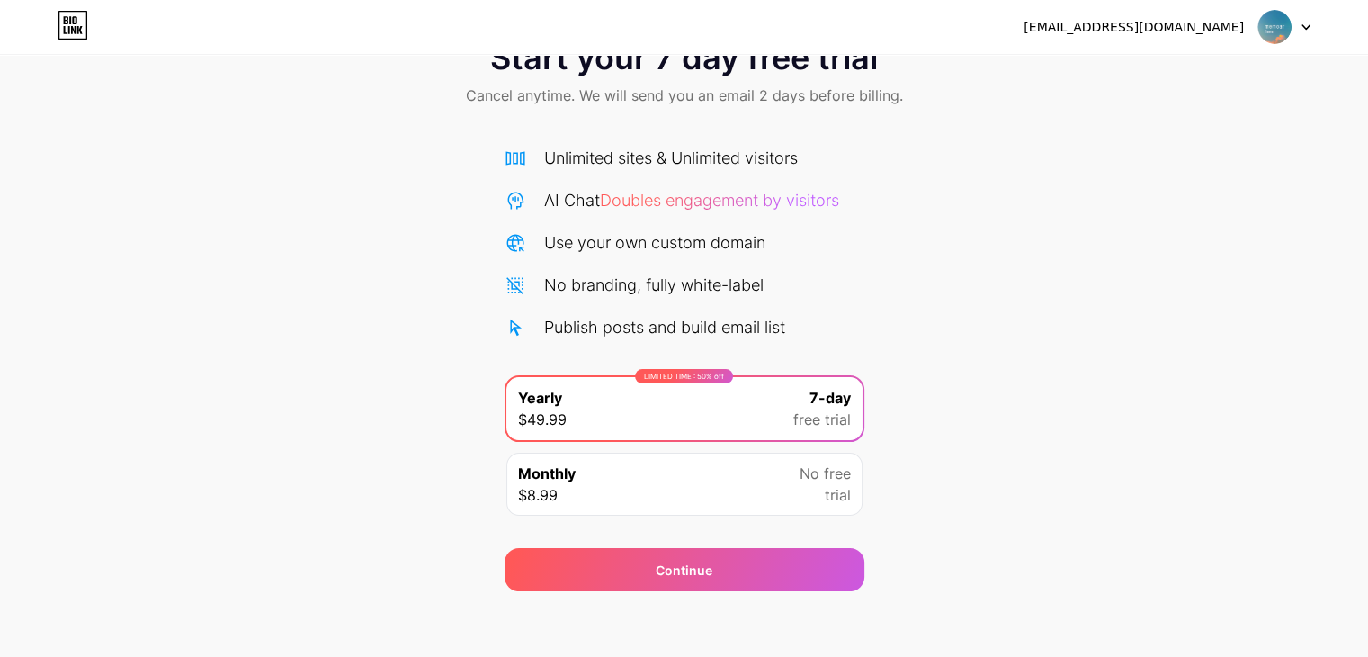
scroll to position [67, 0]
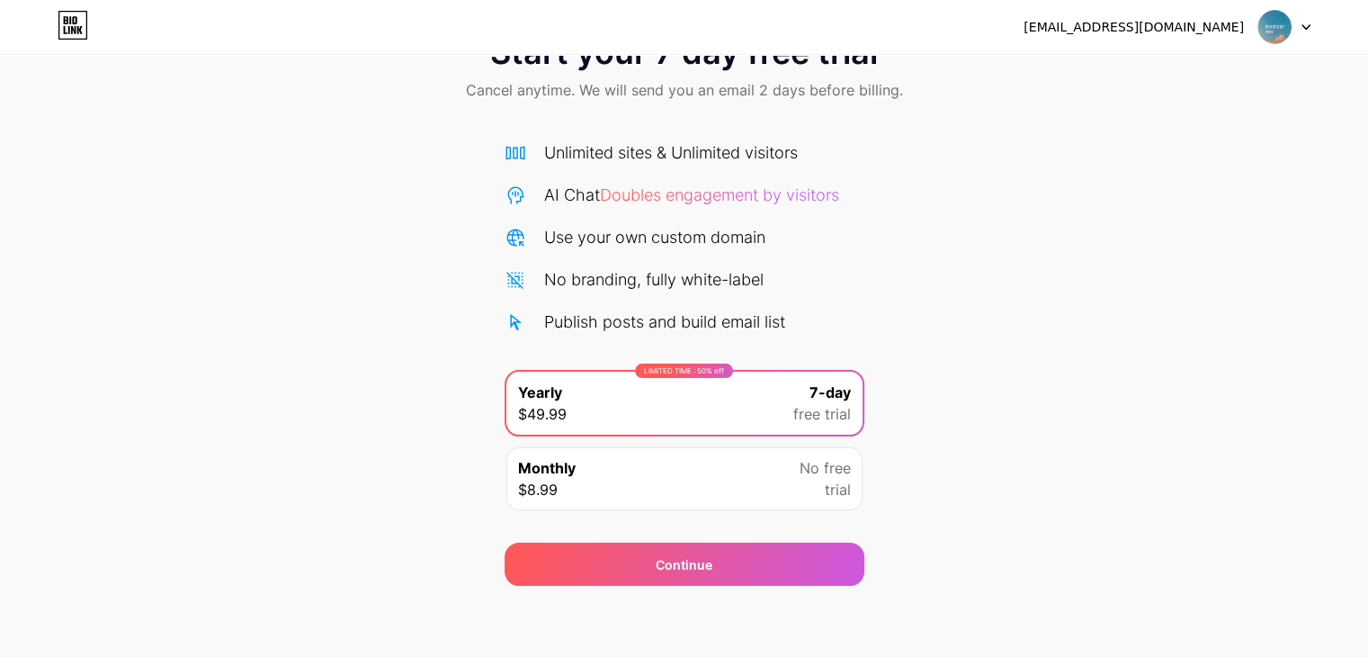
click at [1295, 35] on div at bounding box center [1284, 27] width 52 height 32
click at [1155, 83] on li "Logout" at bounding box center [1197, 73] width 223 height 49
